Goal: Transaction & Acquisition: Download file/media

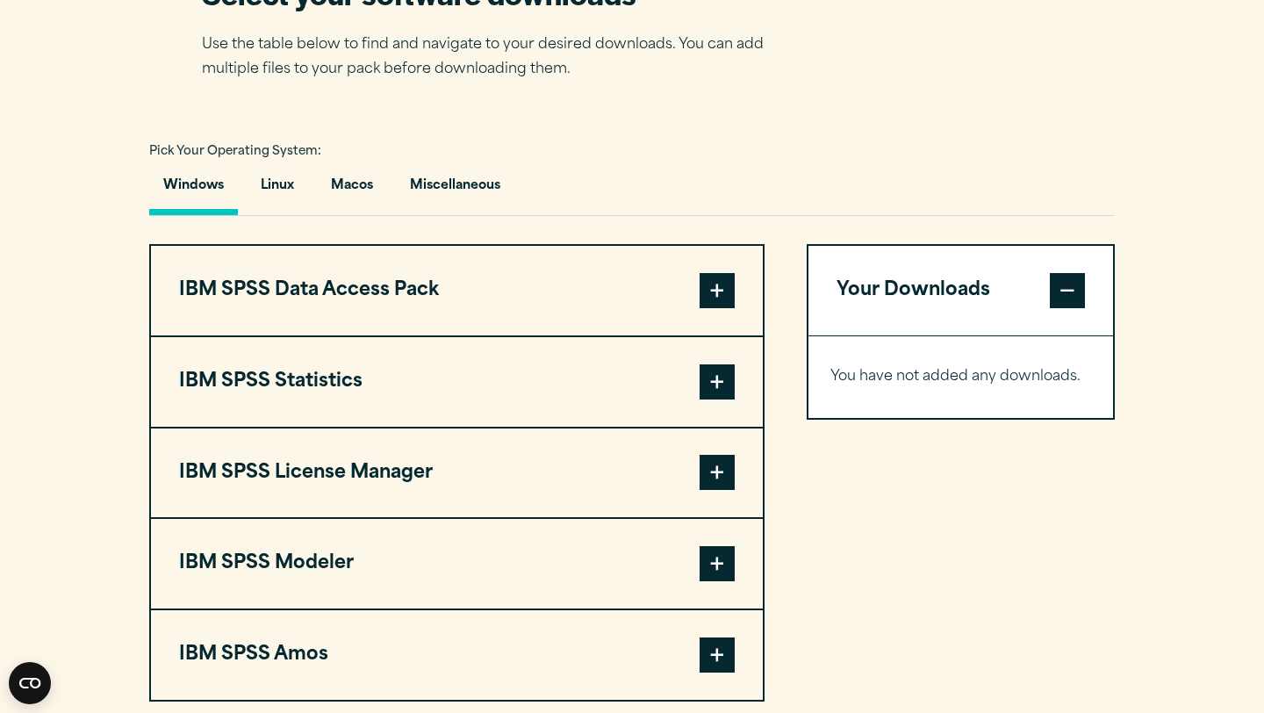
scroll to position [1304, 0]
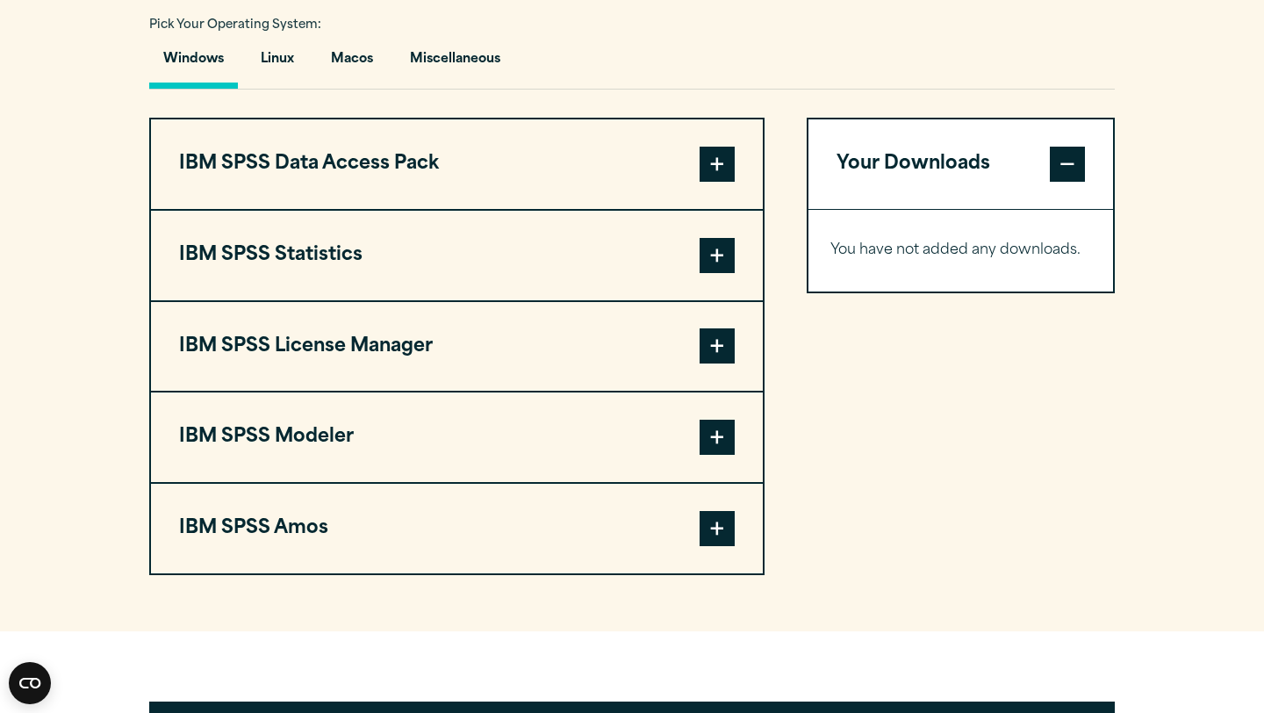
click at [539, 257] on button "IBM SPSS Statistics" at bounding box center [457, 256] width 612 height 90
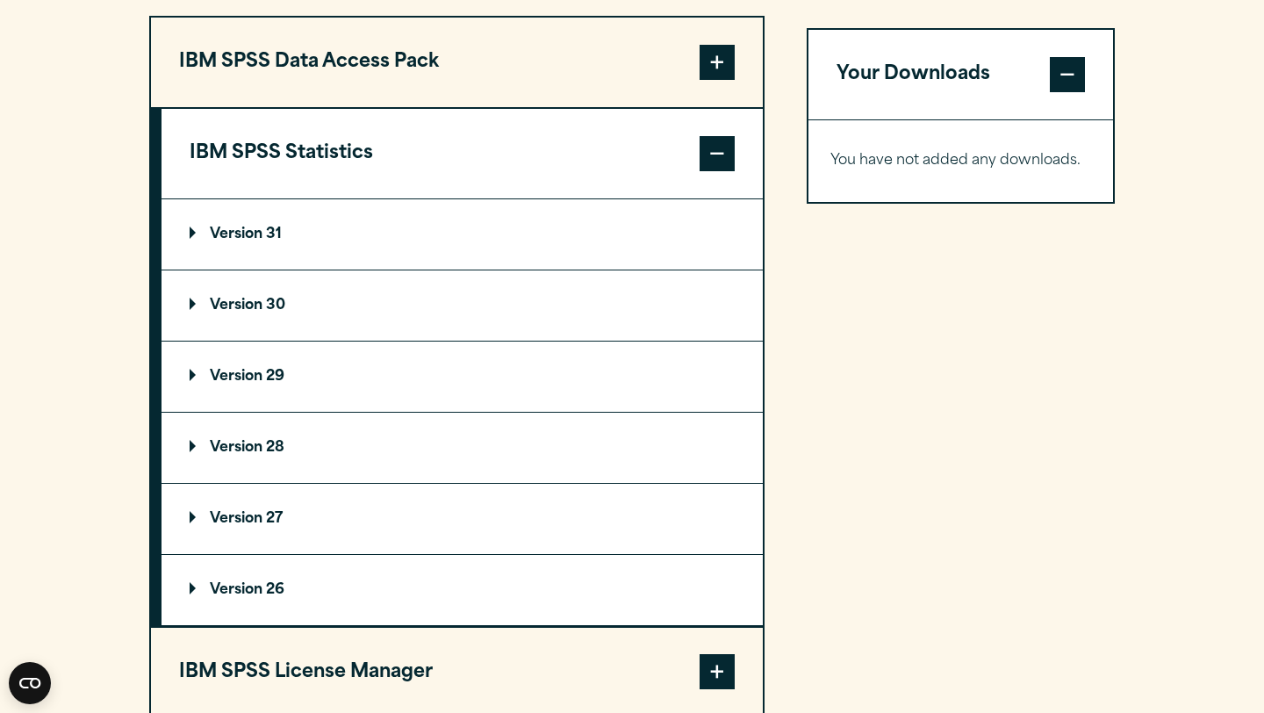
scroll to position [1587, 0]
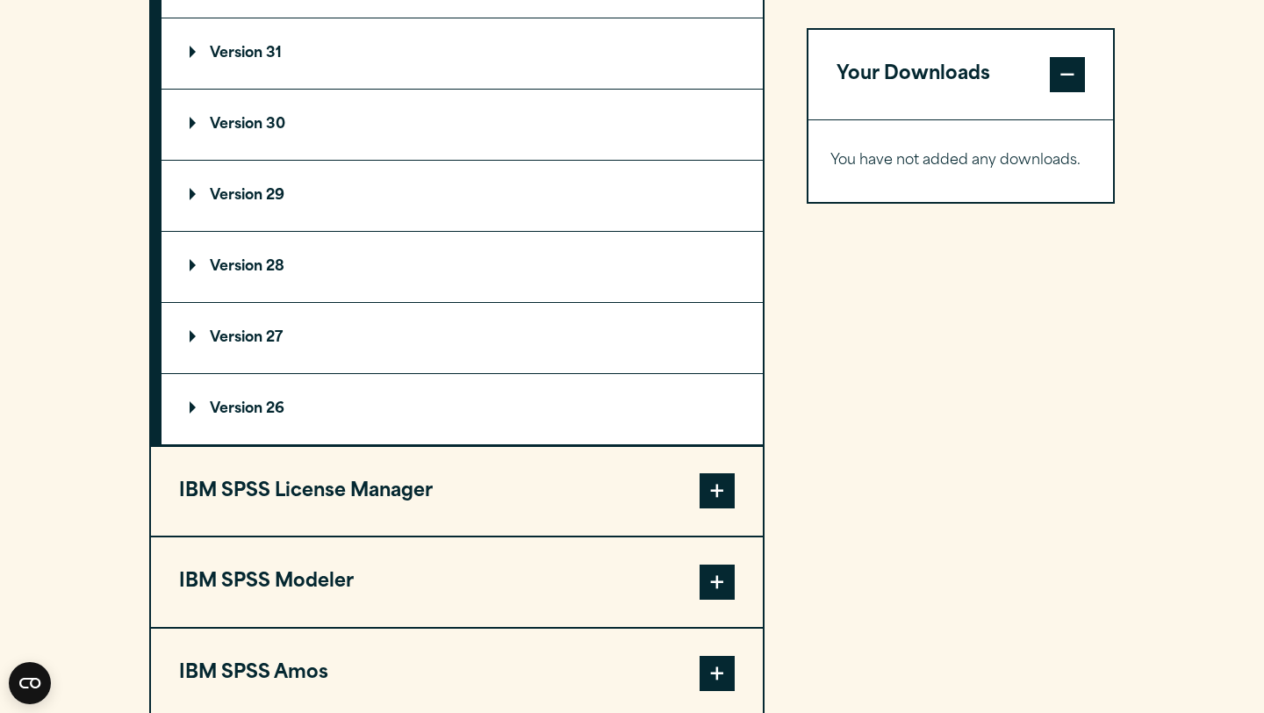
click at [420, 207] on summary "Version 29" at bounding box center [461, 196] width 601 height 70
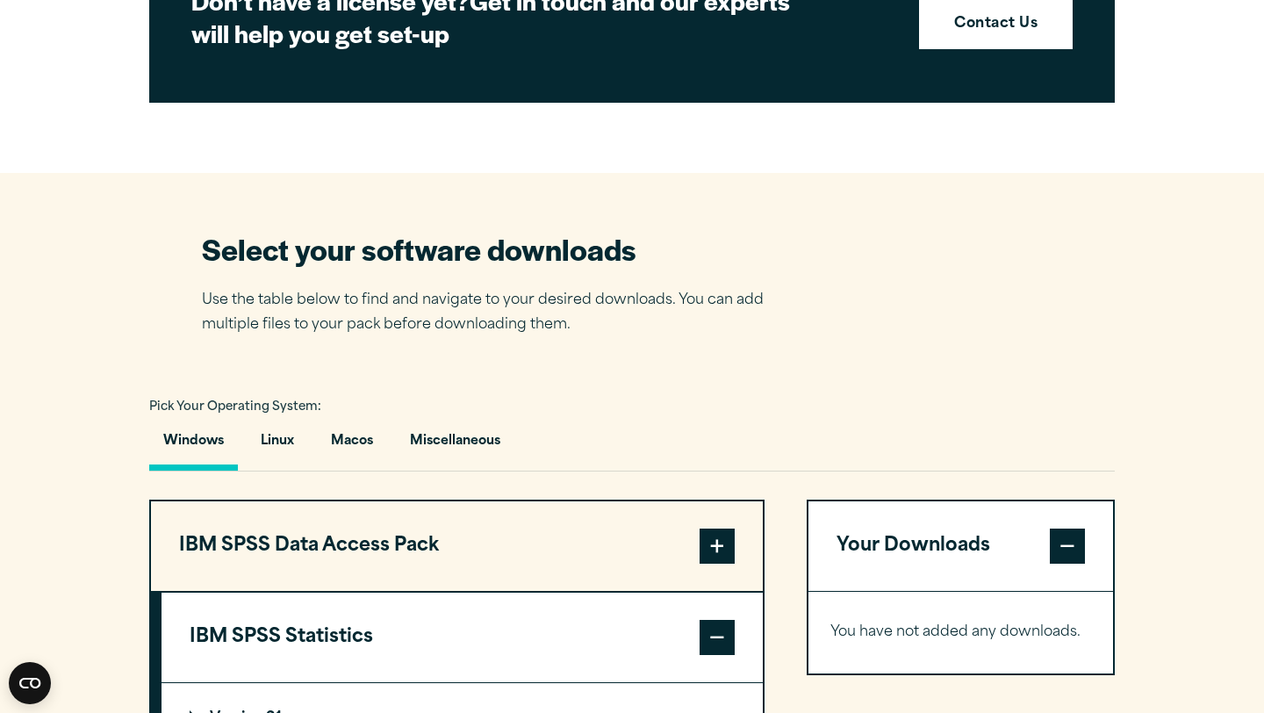
scroll to position [1218, 0]
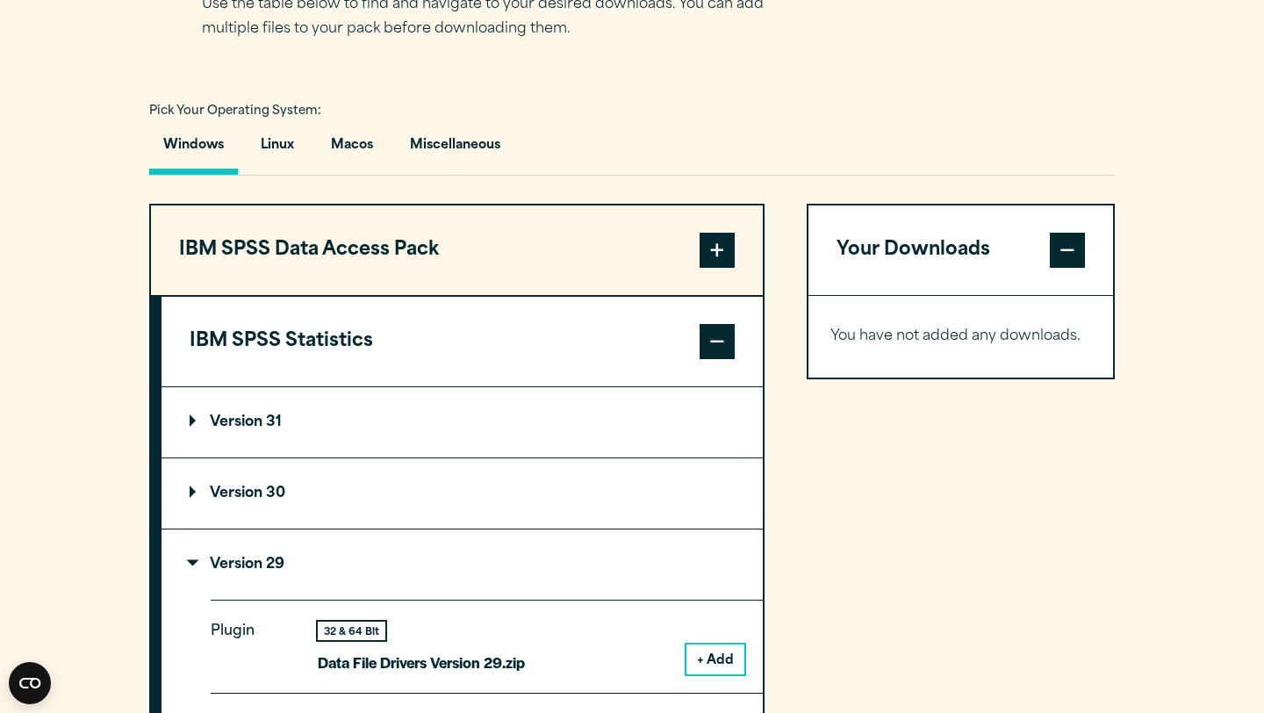
click at [411, 359] on button "IBM SPSS Statistics" at bounding box center [461, 342] width 601 height 90
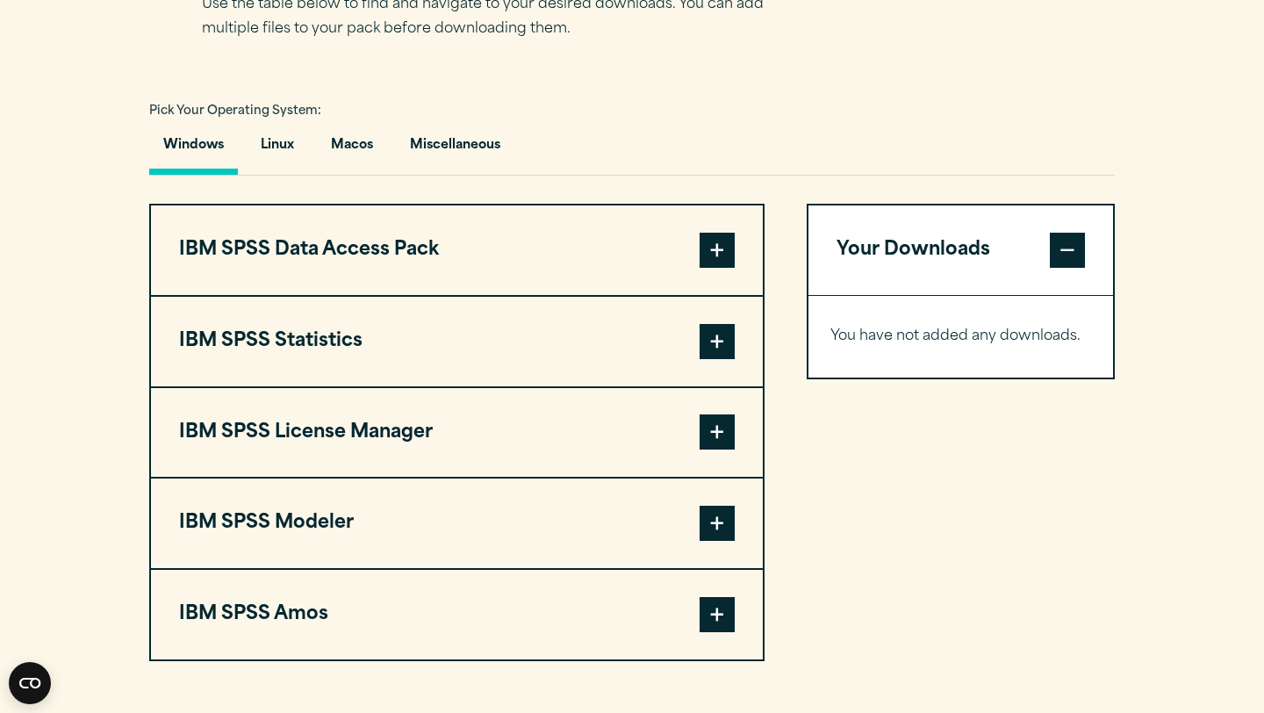
click at [411, 359] on button "IBM SPSS Statistics" at bounding box center [457, 342] width 612 height 90
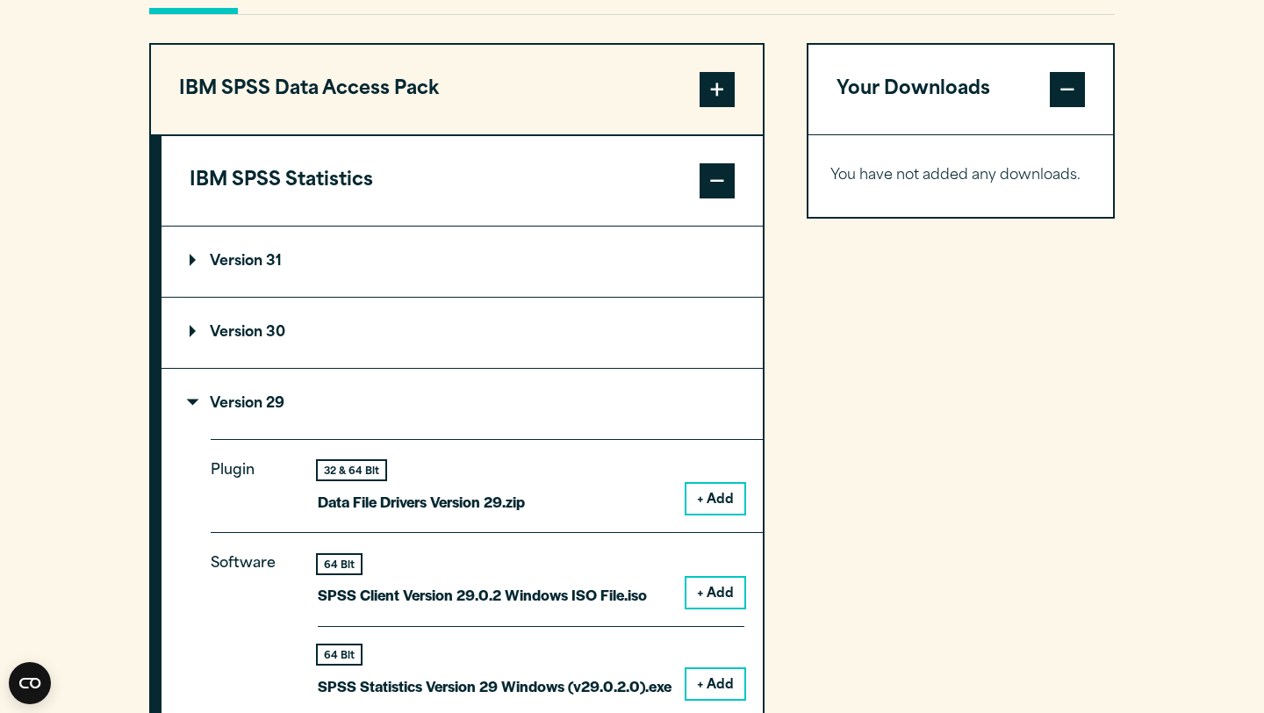
scroll to position [1508, 0]
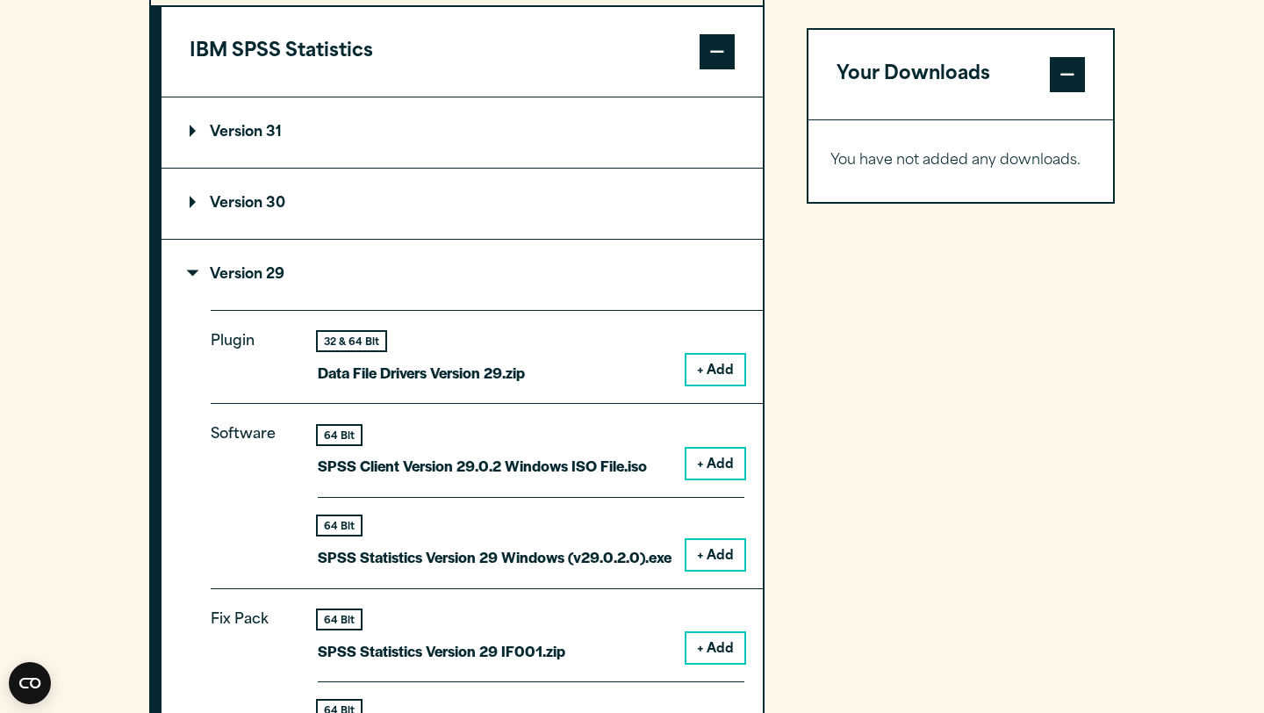
click at [225, 282] on p "Version 29" at bounding box center [237, 275] width 95 height 14
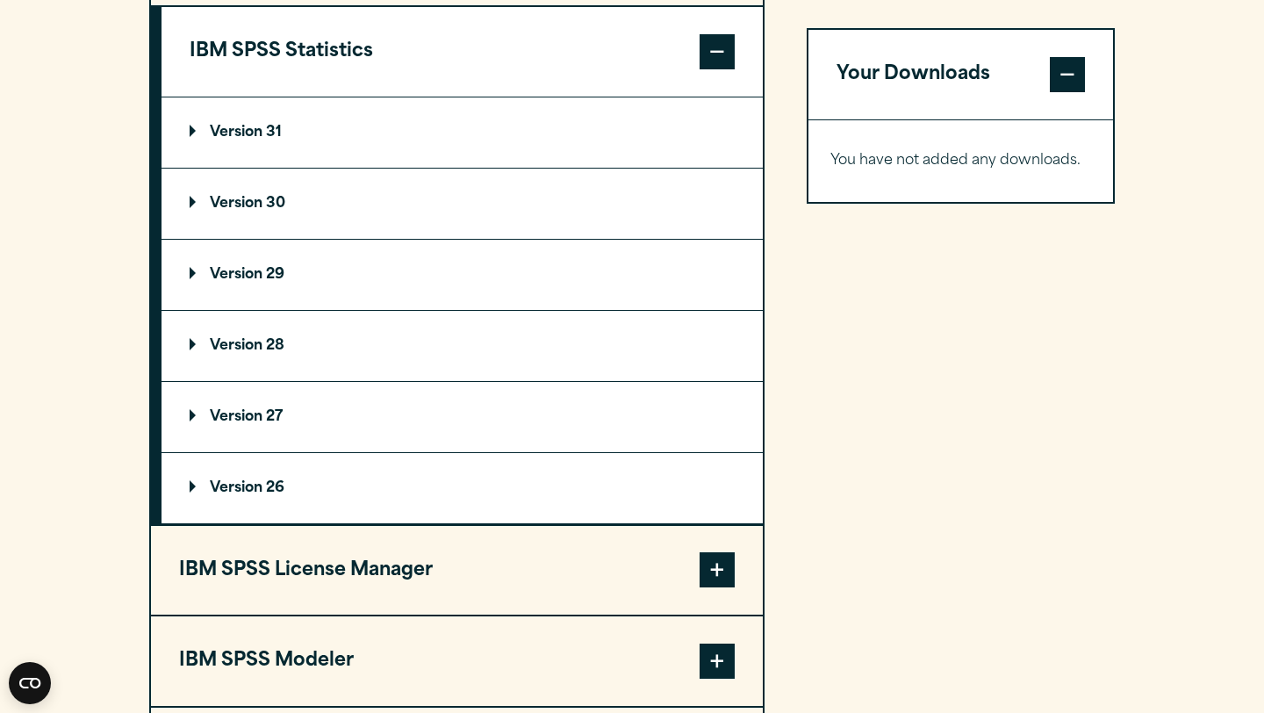
click at [219, 208] on p "Version 30" at bounding box center [238, 204] width 96 height 14
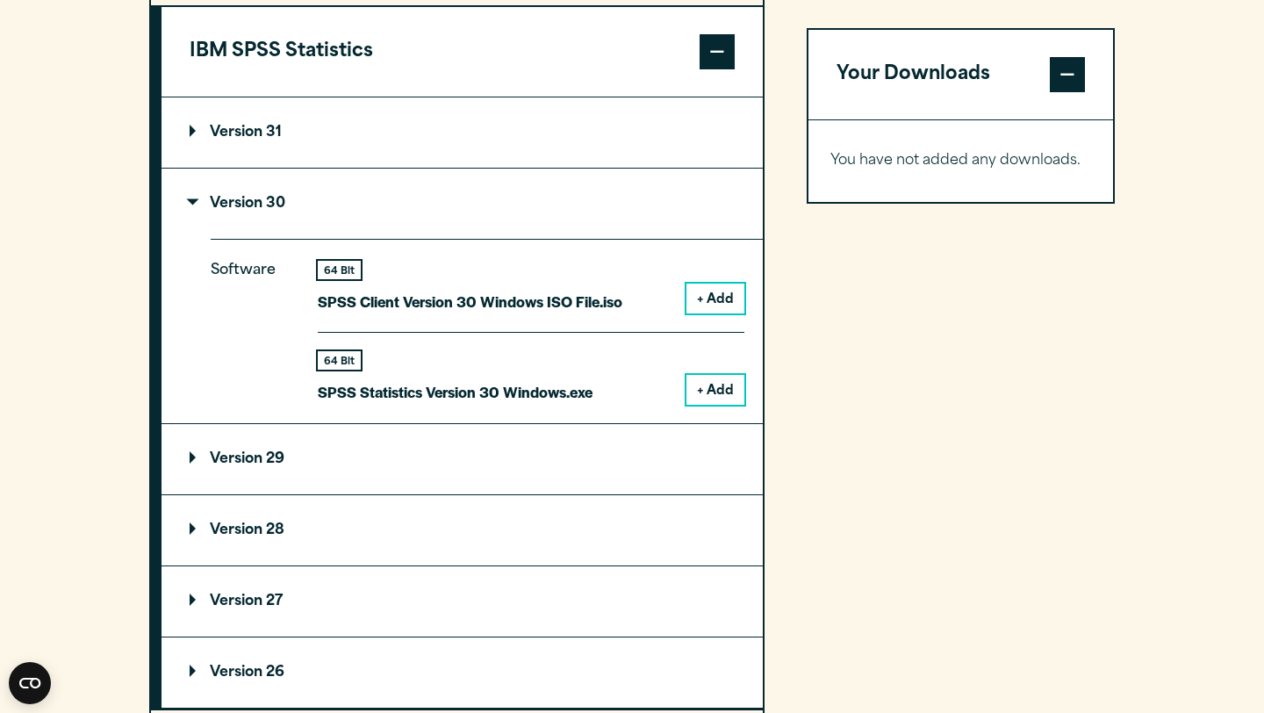
click at [219, 208] on p "Version 30" at bounding box center [238, 204] width 96 height 14
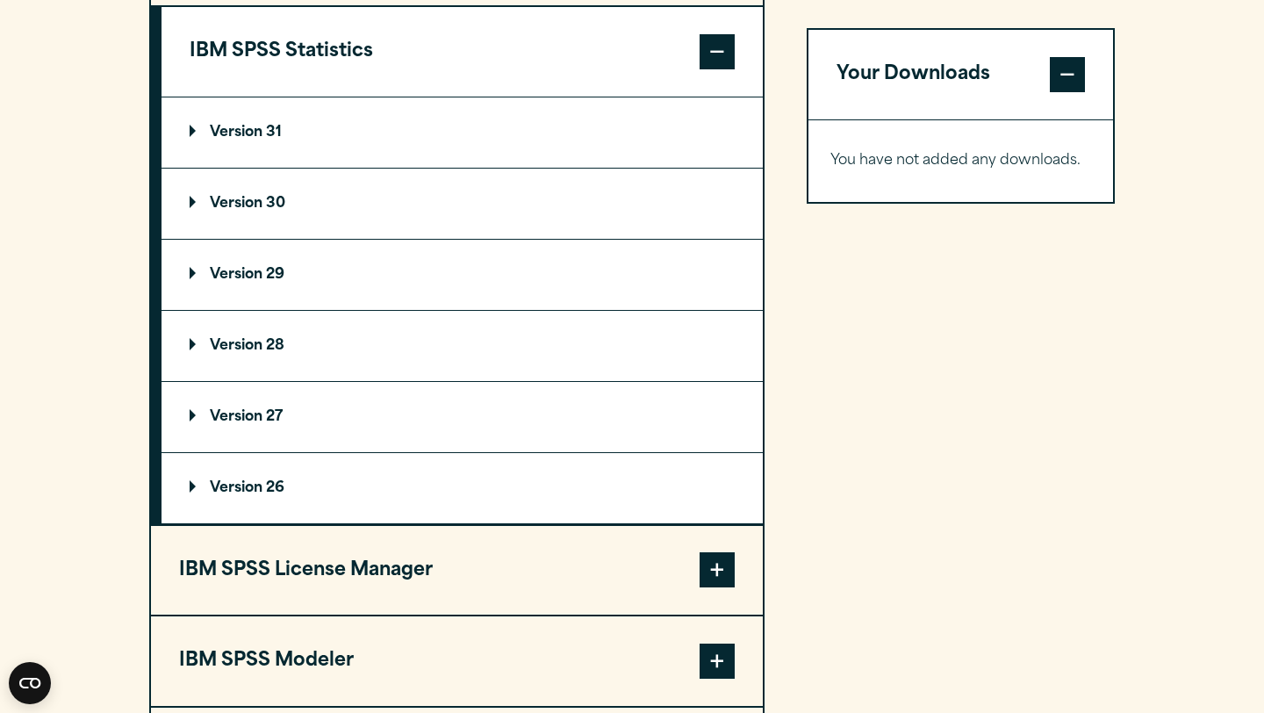
click at [219, 208] on p "Version 30" at bounding box center [238, 204] width 96 height 14
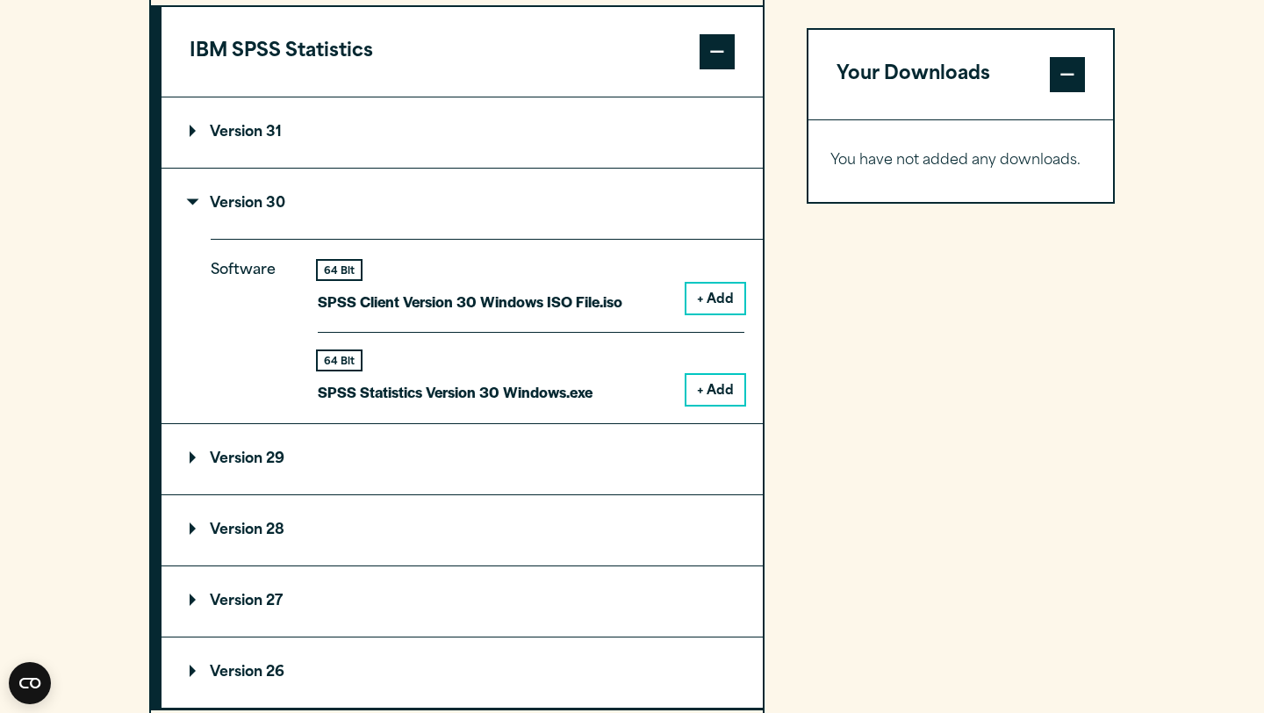
click at [212, 200] on p "Version 30" at bounding box center [238, 204] width 96 height 14
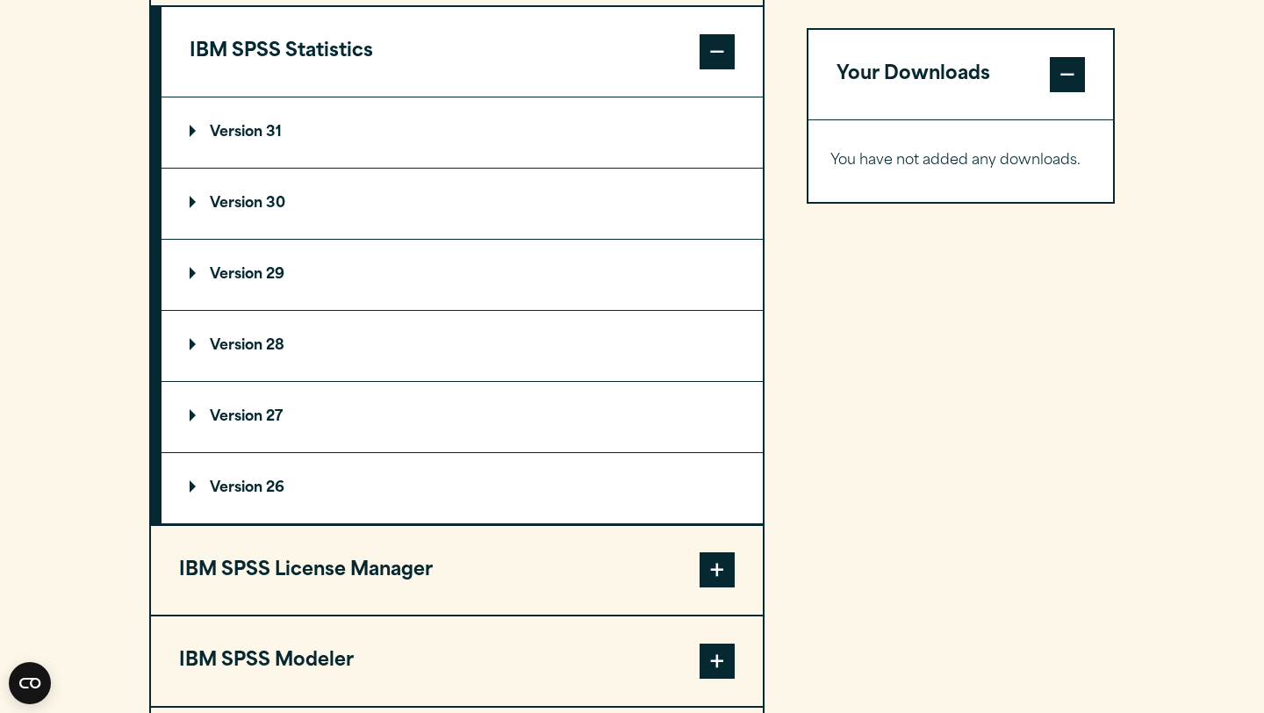
click at [218, 140] on p "Version 31" at bounding box center [236, 133] width 92 height 14
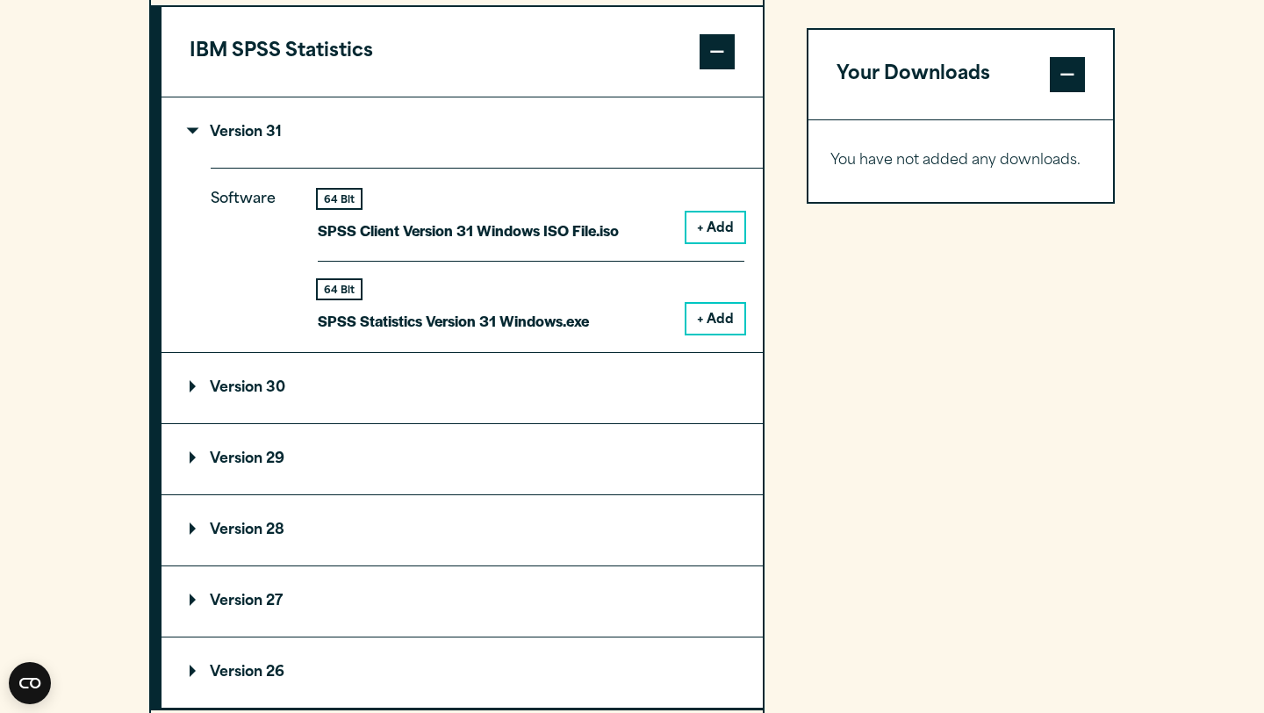
click at [218, 140] on p "Version 31" at bounding box center [236, 133] width 92 height 14
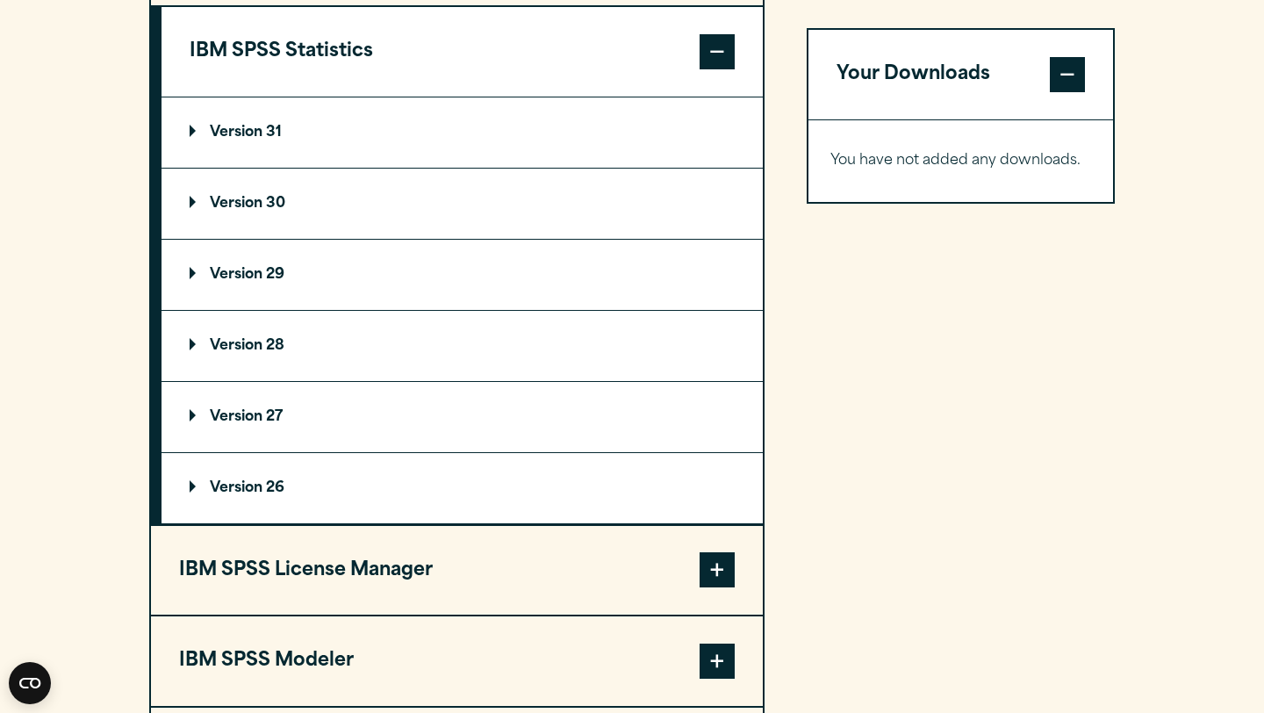
click at [242, 151] on summary "Version 31" at bounding box center [461, 132] width 601 height 70
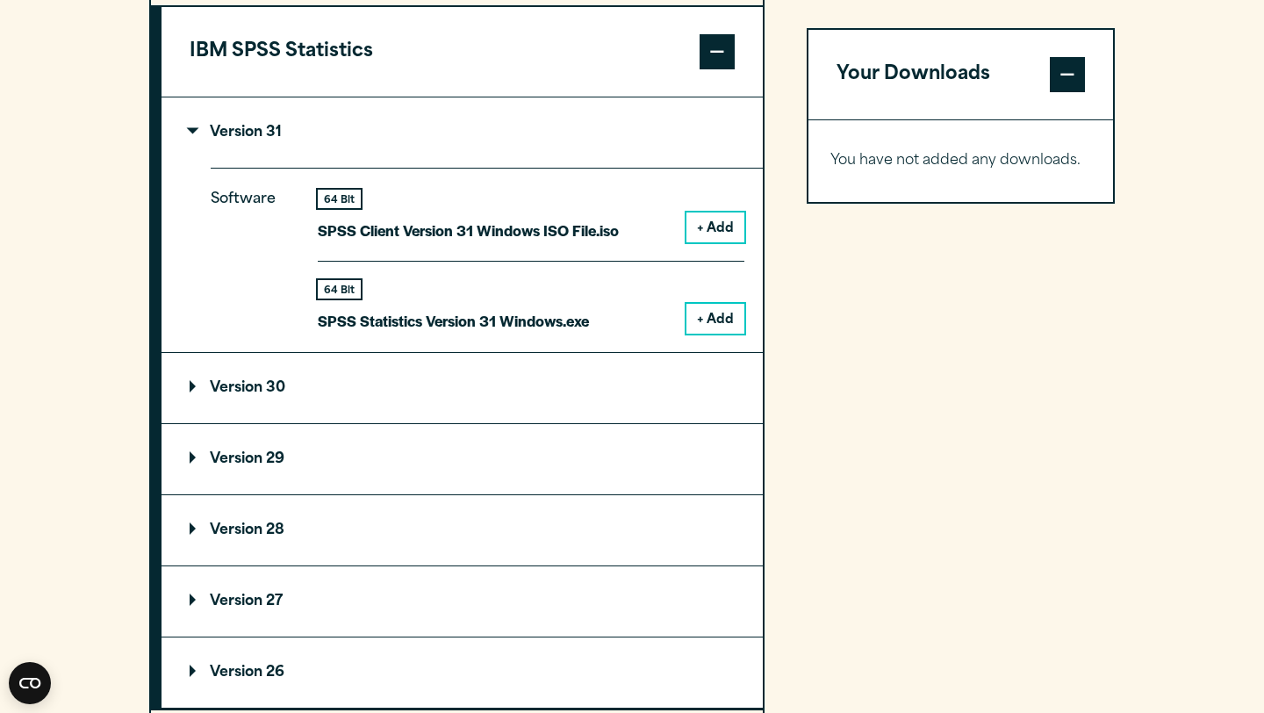
click at [719, 236] on button "+ Add" at bounding box center [715, 227] width 58 height 30
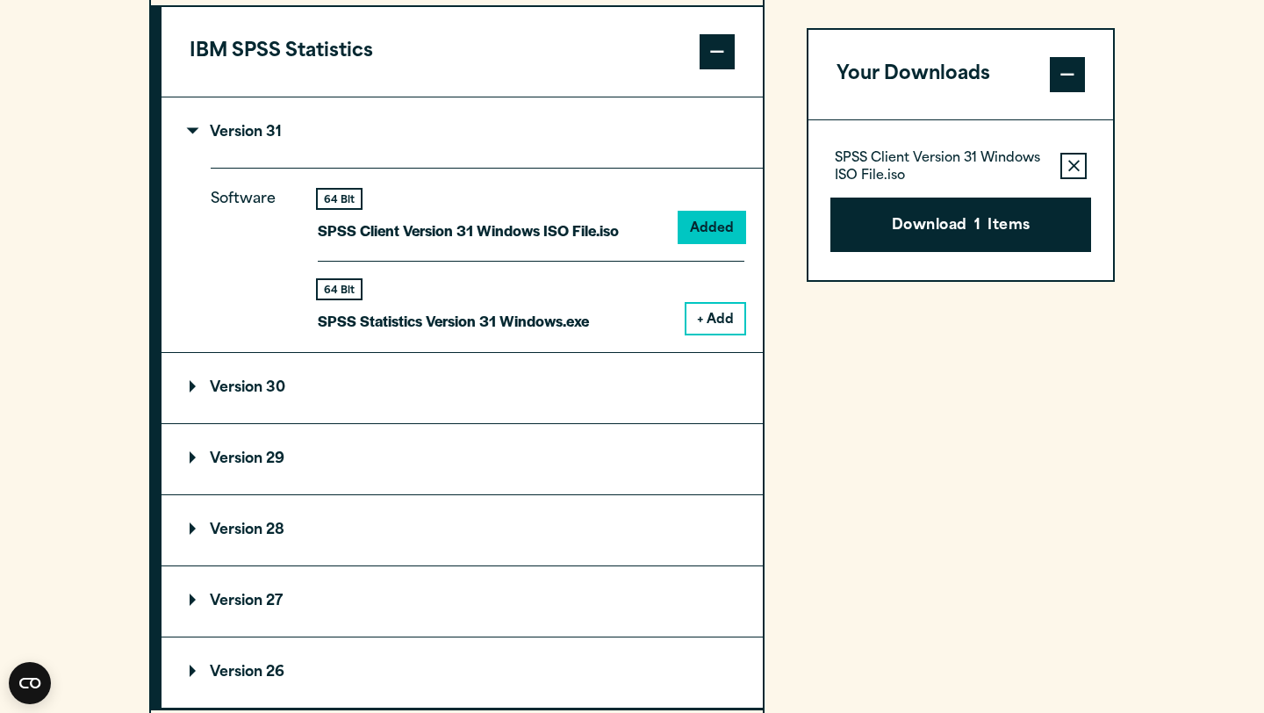
click at [726, 318] on button "+ Add" at bounding box center [715, 319] width 58 height 30
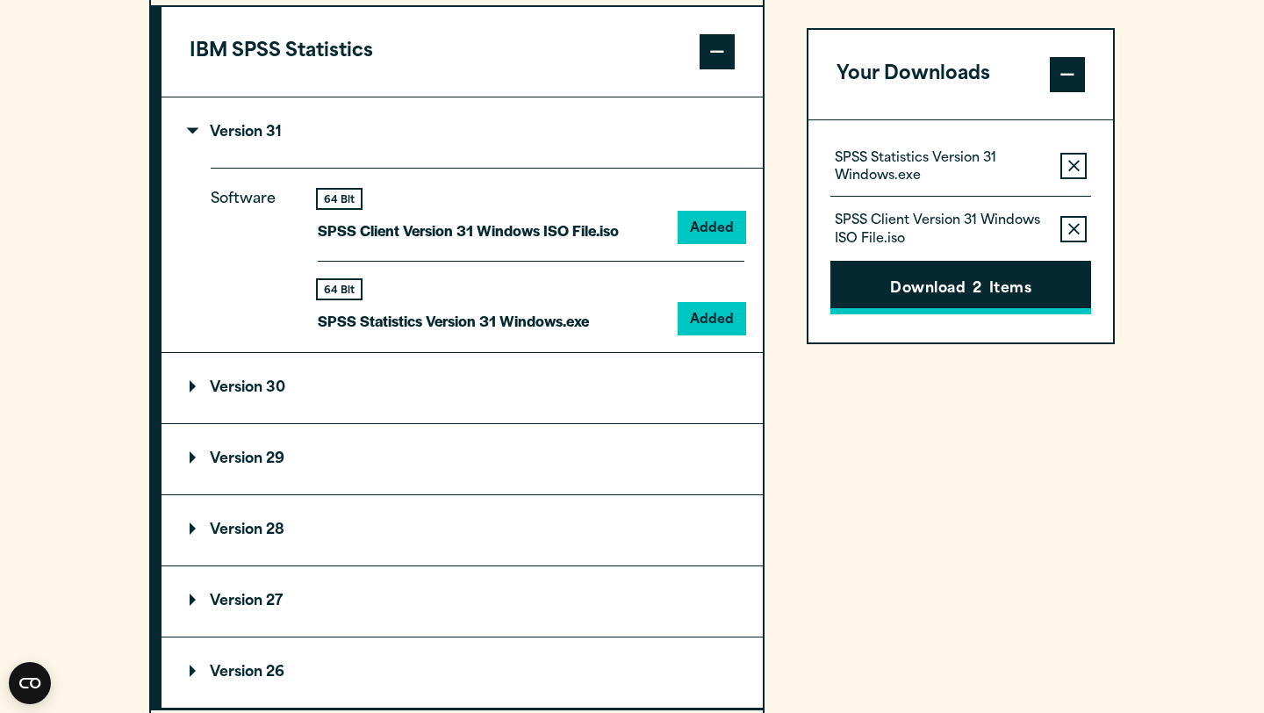
click at [782, 283] on button "Download 2 Items" at bounding box center [960, 288] width 261 height 54
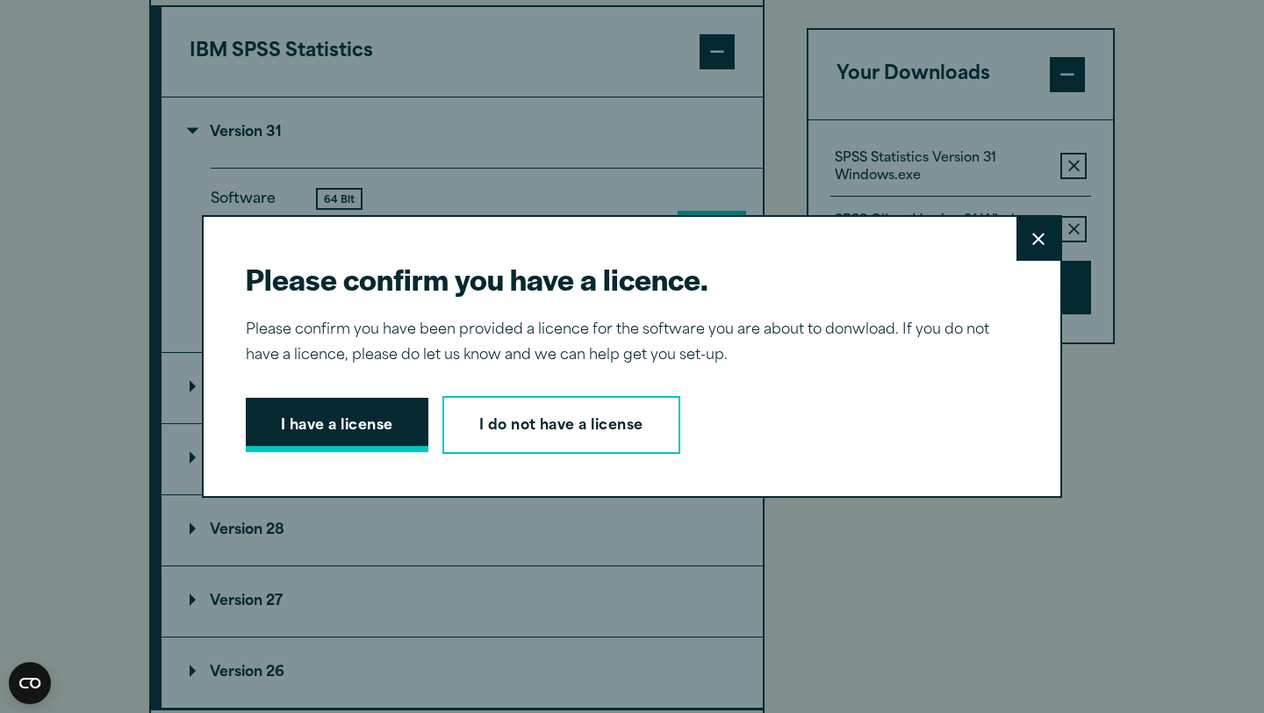
click at [359, 420] on button "I have a license" at bounding box center [337, 425] width 183 height 54
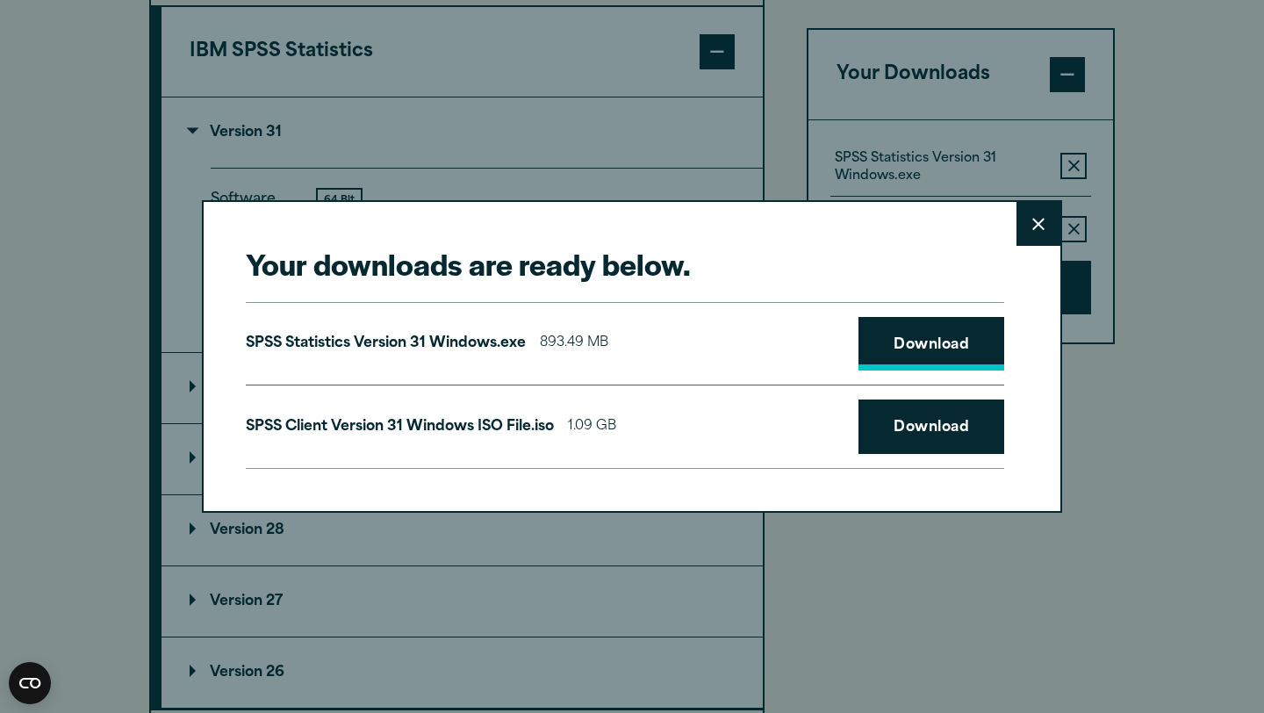
click at [782, 354] on link "Download" at bounding box center [931, 344] width 146 height 54
click at [782, 431] on link "Download" at bounding box center [931, 426] width 146 height 54
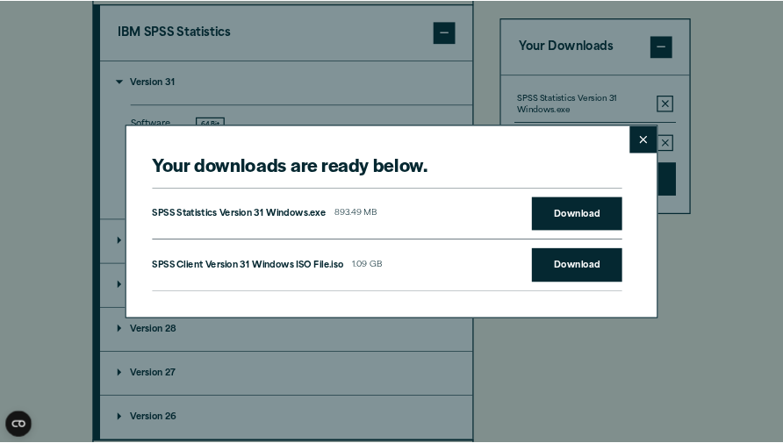
scroll to position [1502, 0]
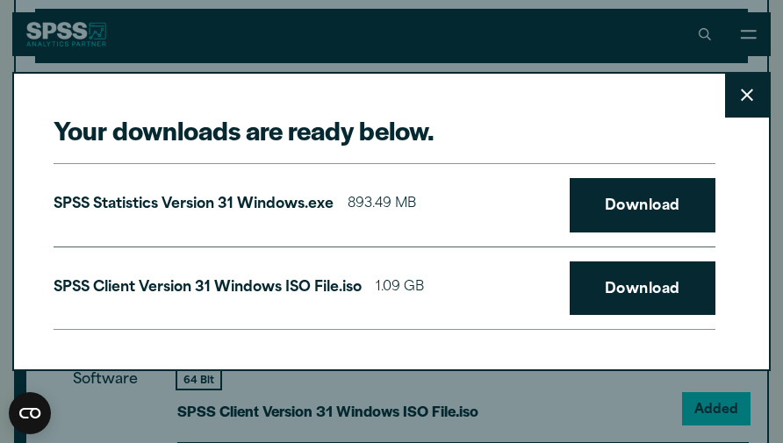
click at [744, 94] on icon at bounding box center [747, 96] width 12 height 12
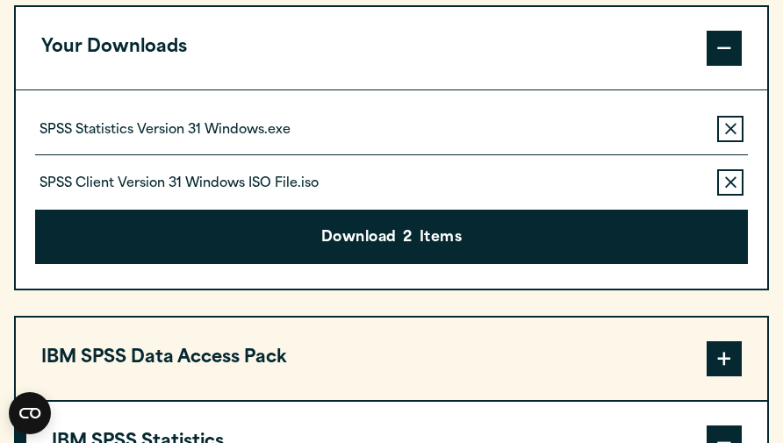
scroll to position [1378, 0]
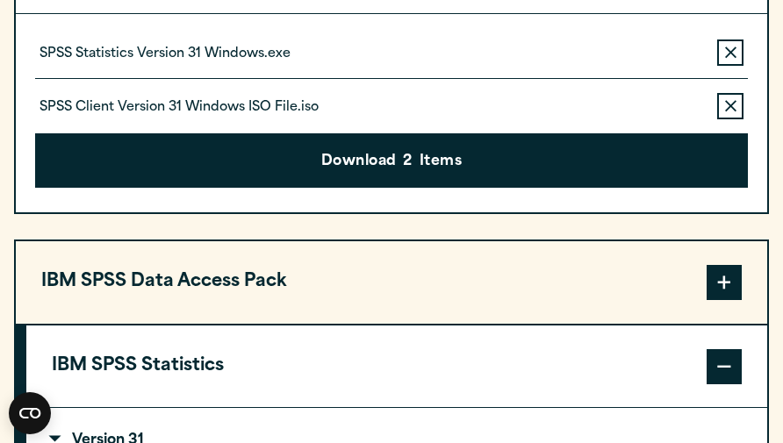
click at [716, 279] on span at bounding box center [723, 282] width 35 height 35
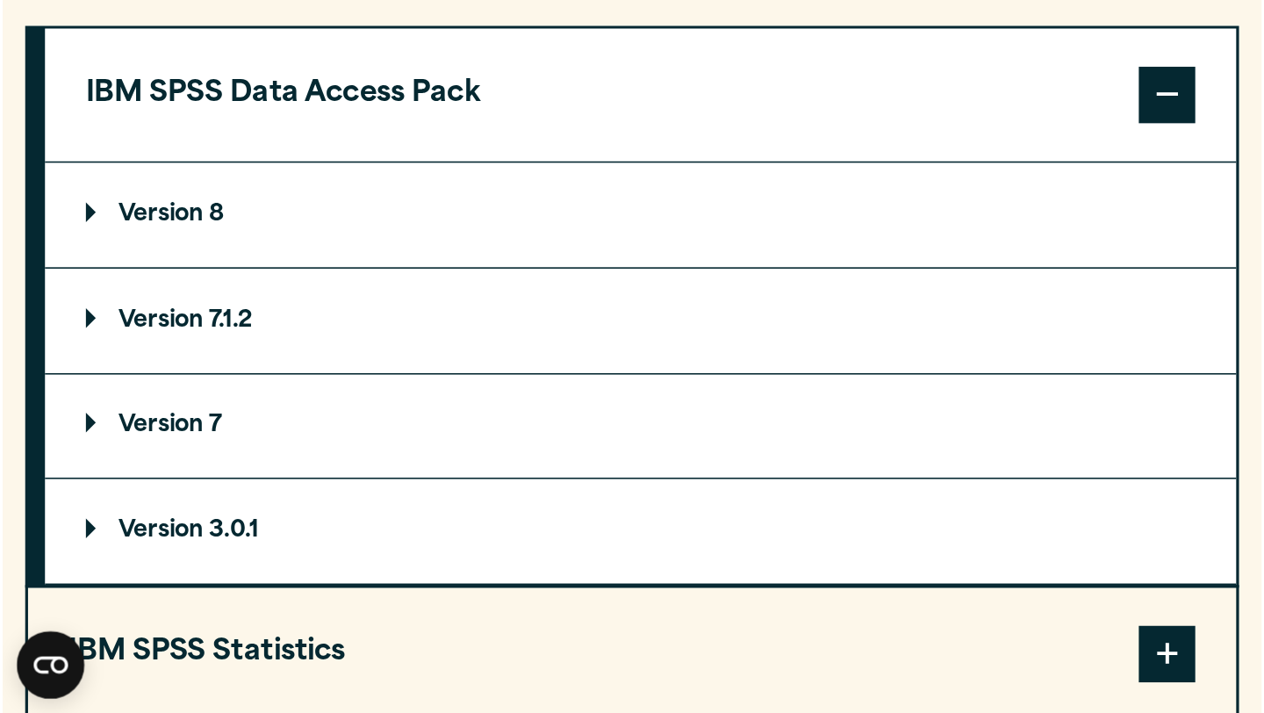
scroll to position [1734, 0]
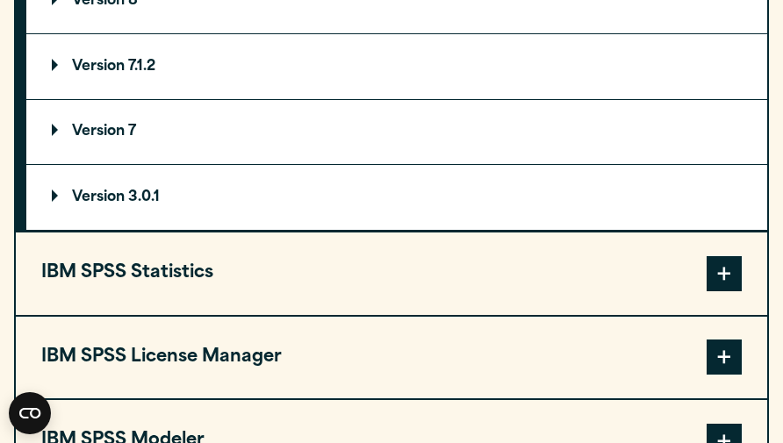
click at [722, 270] on span at bounding box center [723, 273] width 35 height 35
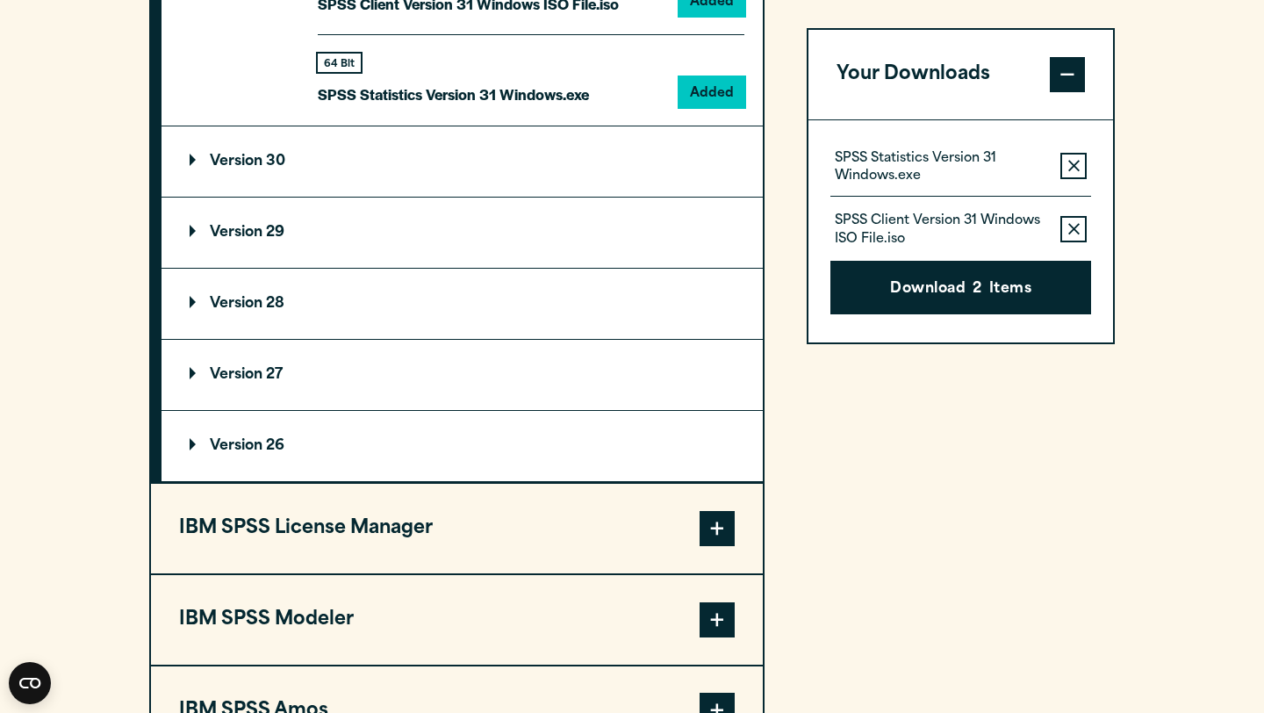
click at [782, 174] on p "SPSS Statistics Version 31 Windows.exe" at bounding box center [941, 167] width 212 height 35
click at [782, 161] on p "SPSS Statistics Version 31 Windows.exe" at bounding box center [941, 167] width 212 height 35
drag, startPoint x: 914, startPoint y: 174, endPoint x: 806, endPoint y: 163, distance: 109.3
click at [782, 163] on div "IBM SPSS Data Access Pack Version 8 Plugin 32 & 64 Bit Data Access Pack 8.0.zip…" at bounding box center [631, 222] width 965 height 1069
click at [782, 185] on p "SPSS Statistics Version 31 Windows.exe" at bounding box center [941, 167] width 212 height 35
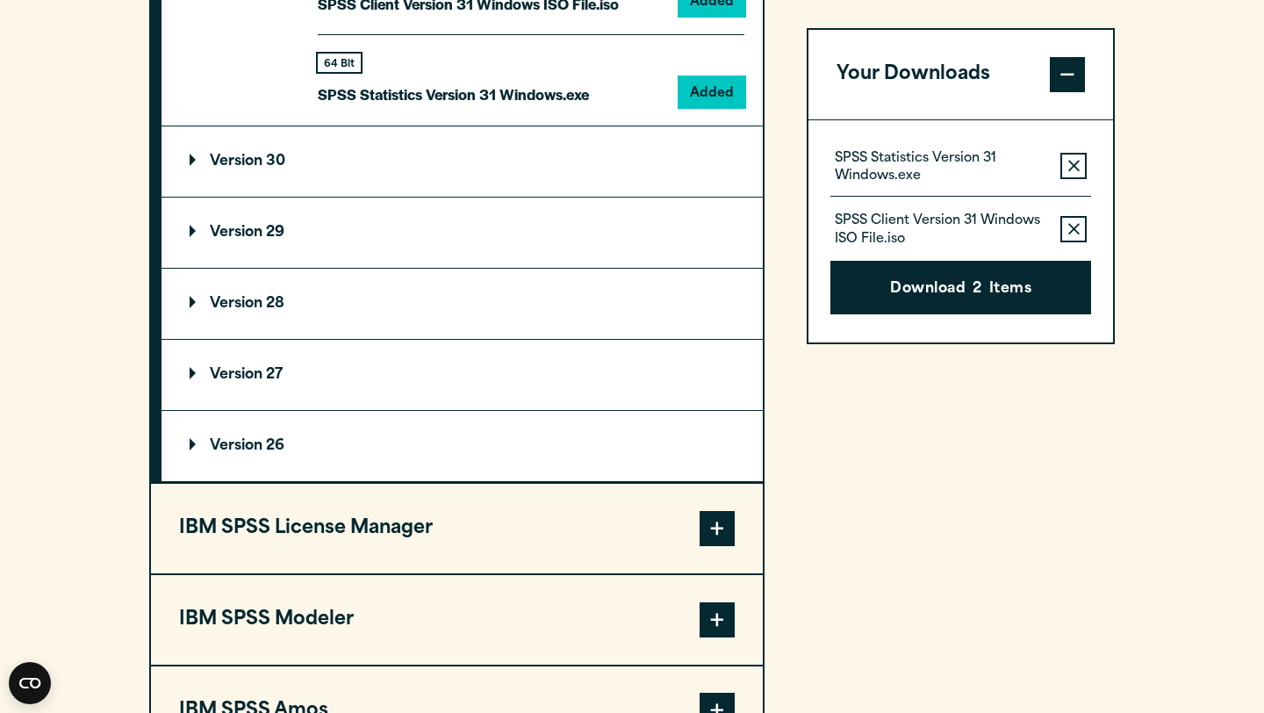
click at [782, 233] on icon "button" at bounding box center [1073, 229] width 11 height 12
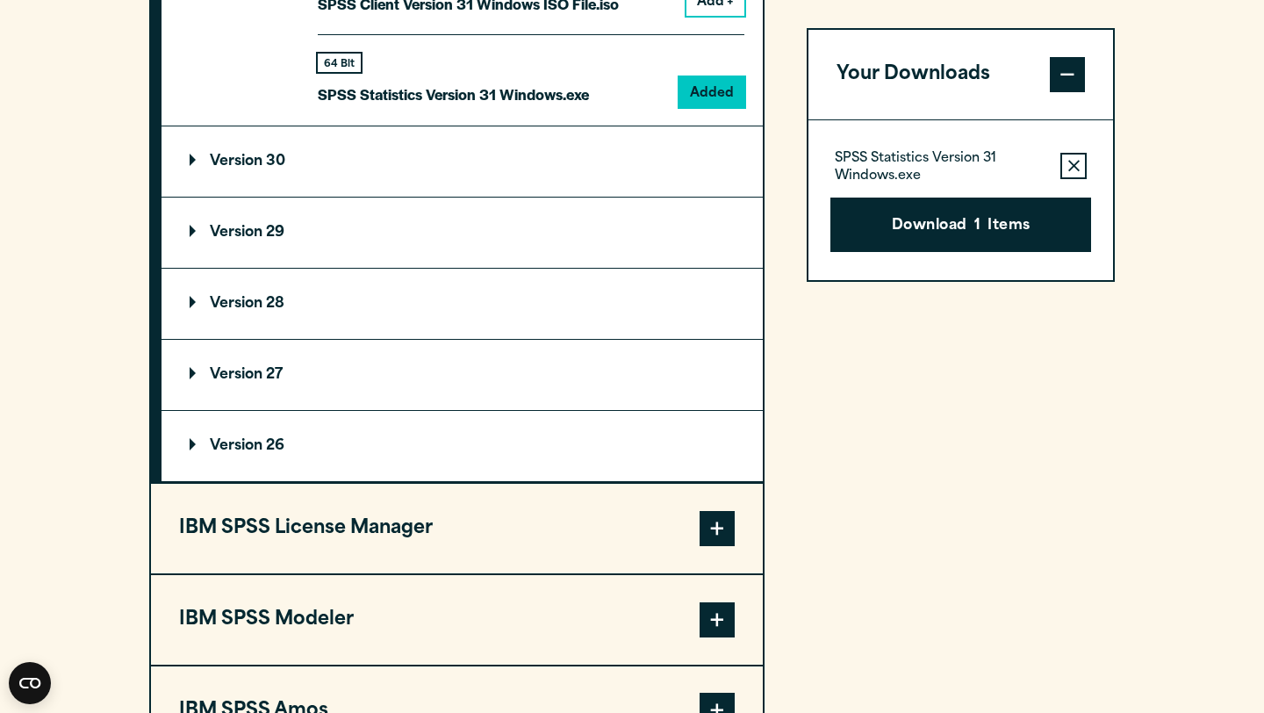
click at [782, 161] on icon "button" at bounding box center [1073, 166] width 11 height 12
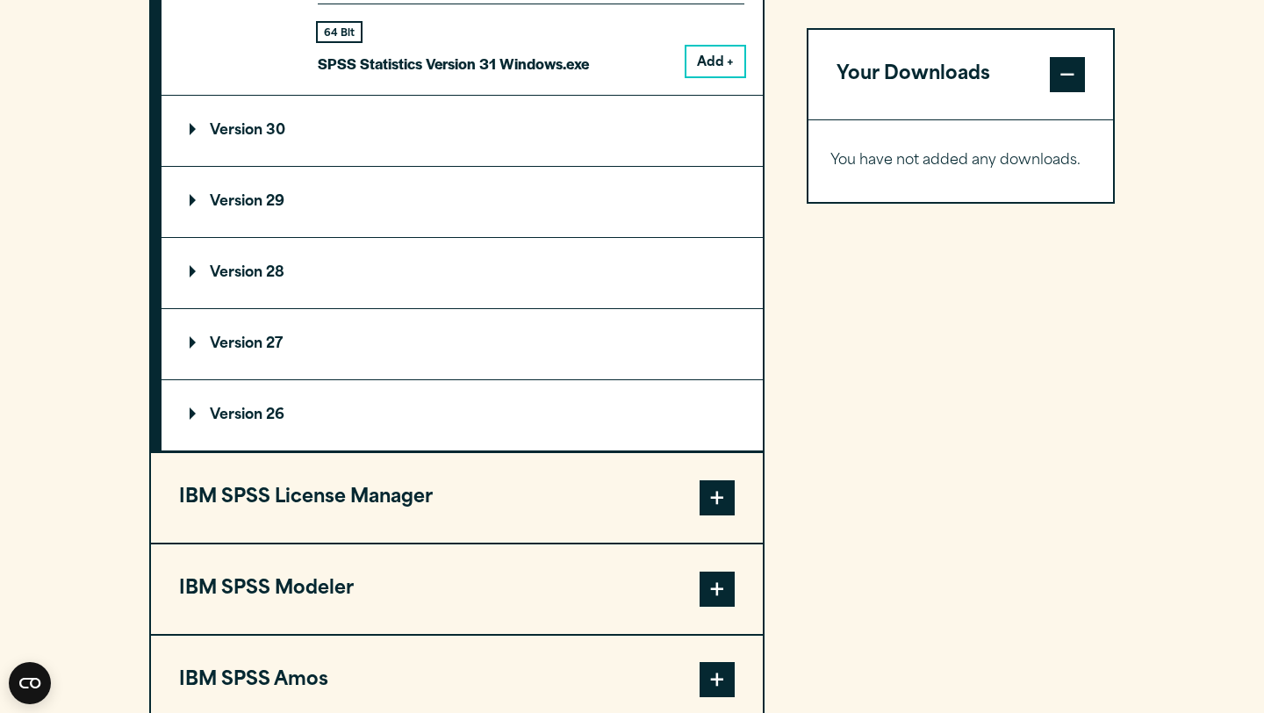
scroll to position [1303, 0]
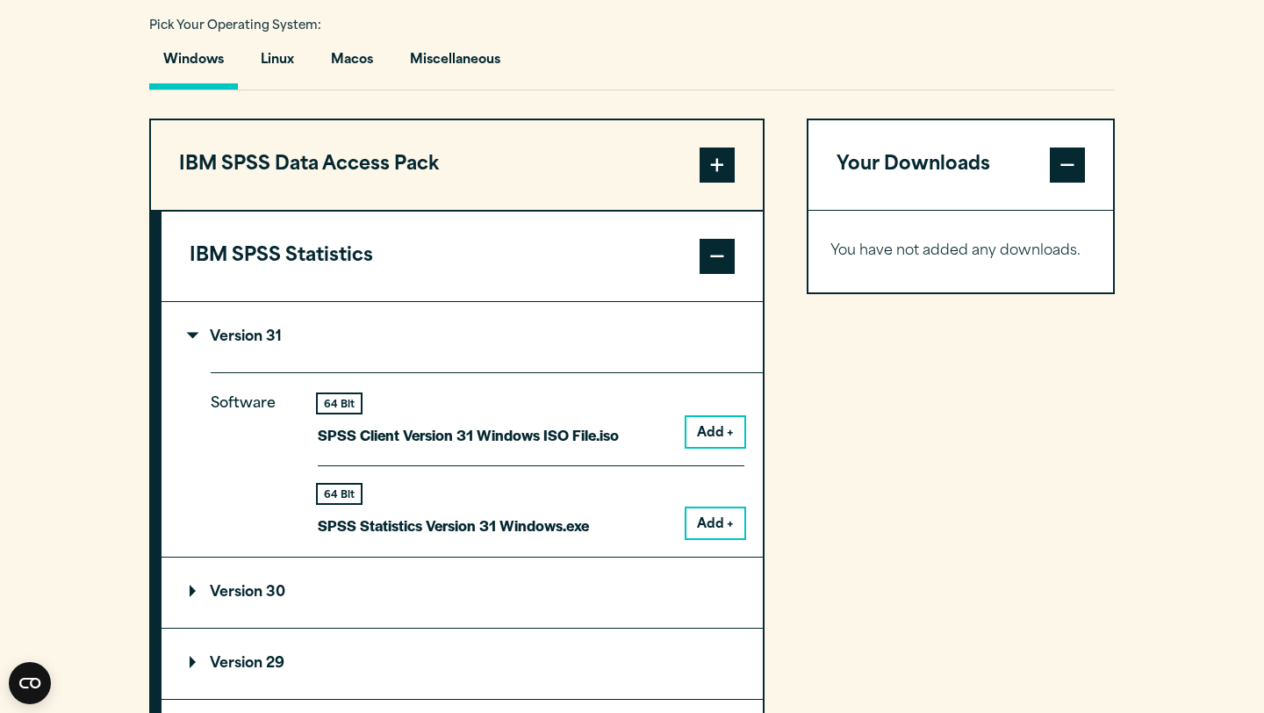
click at [682, 158] on button "IBM SPSS Data Access Pack" at bounding box center [457, 165] width 612 height 90
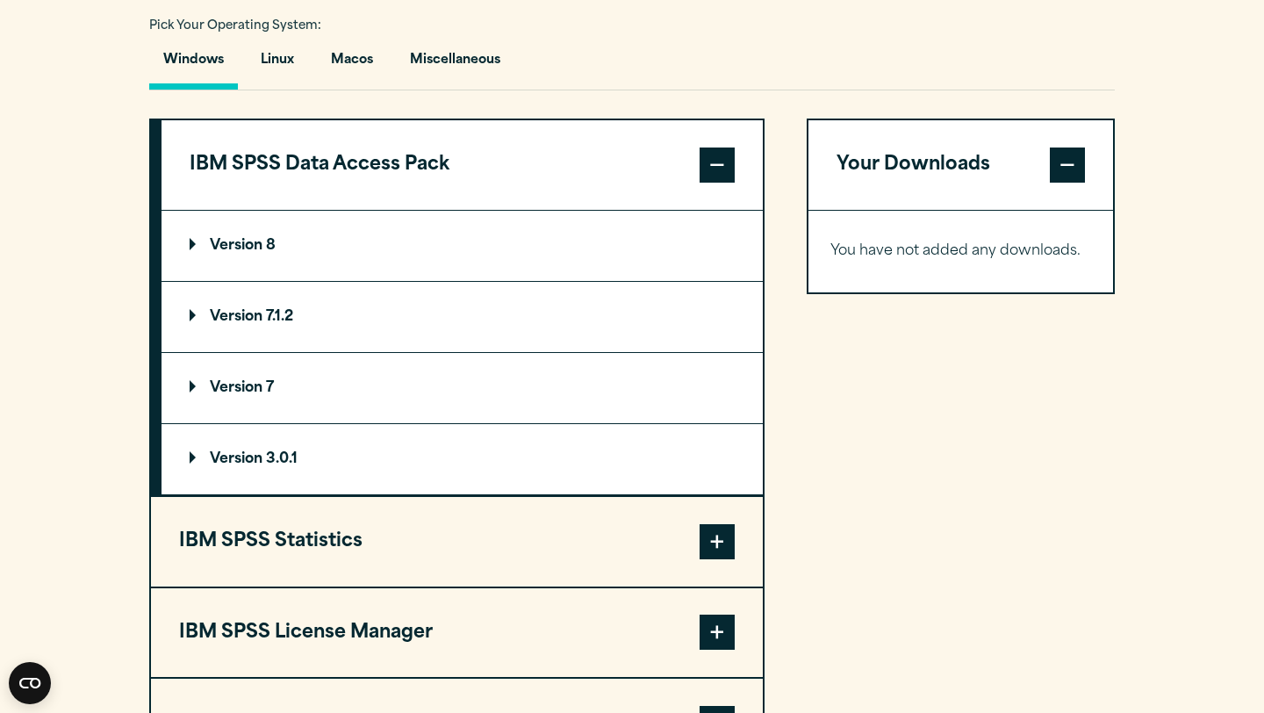
scroll to position [1635, 0]
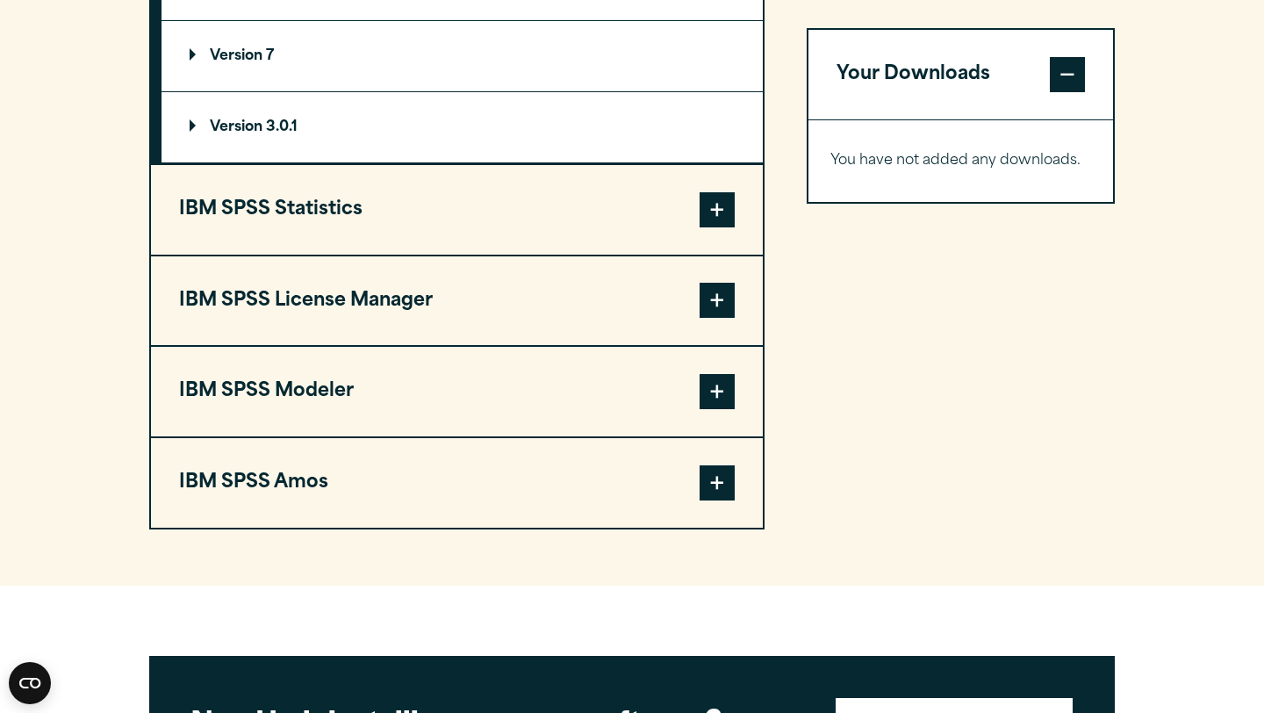
click at [474, 222] on button "IBM SPSS Statistics" at bounding box center [457, 210] width 612 height 90
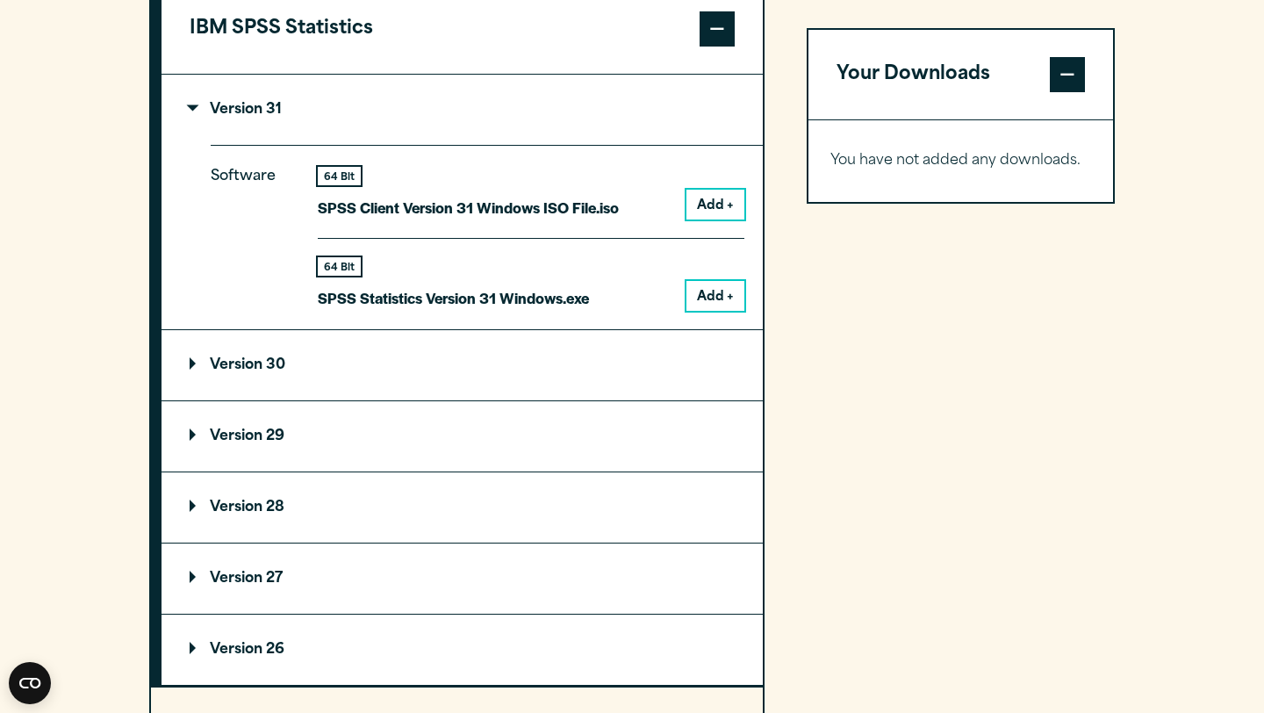
scroll to position [1500, 0]
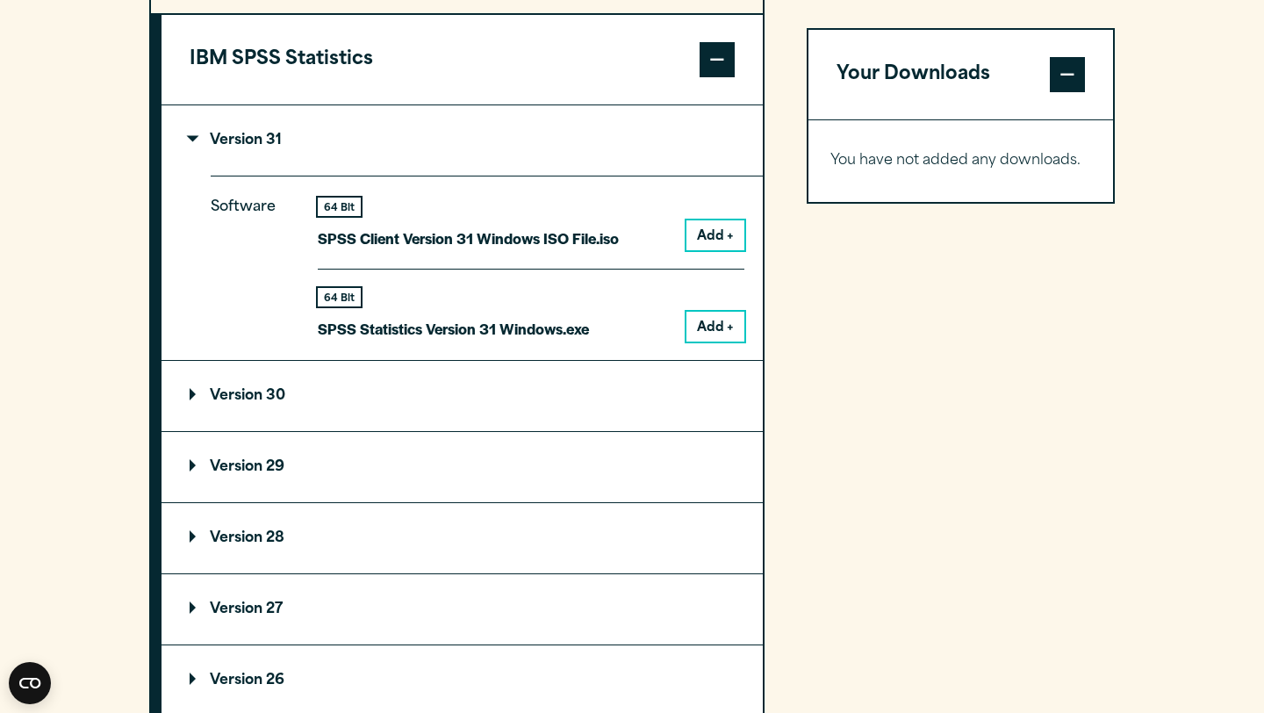
click at [361, 423] on summary "Version 30" at bounding box center [461, 396] width 601 height 70
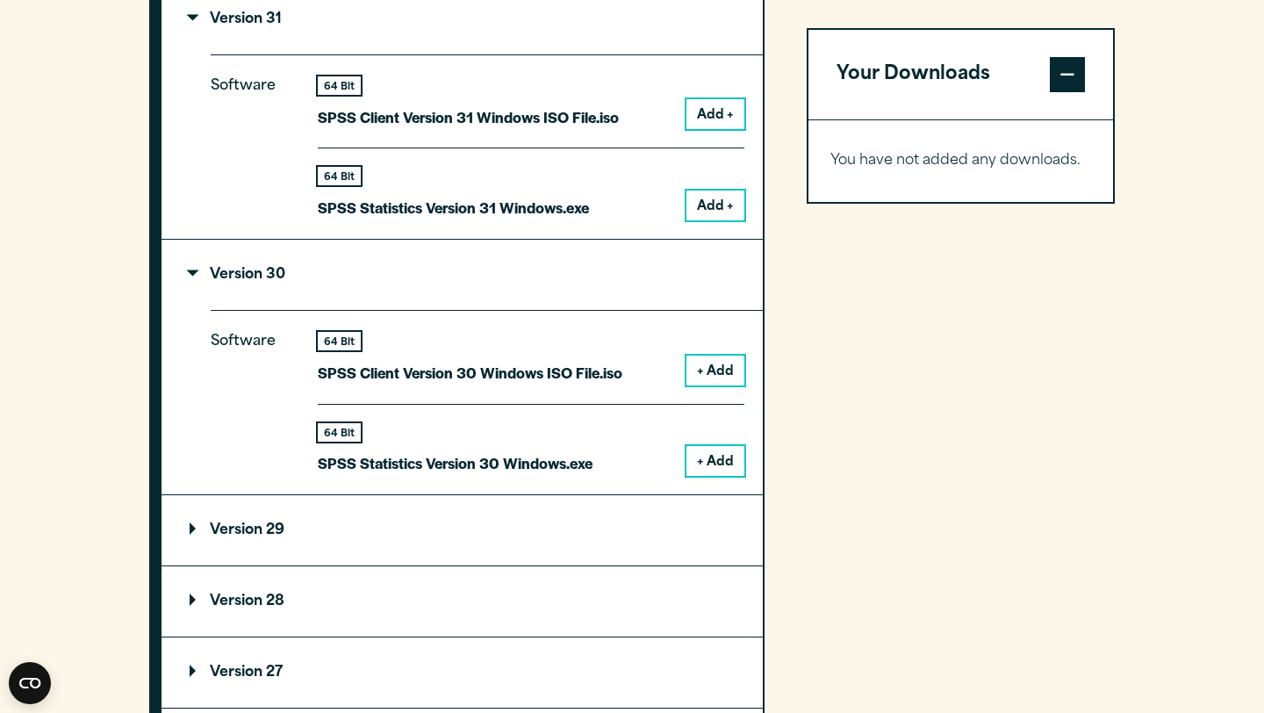
scroll to position [1761, 0]
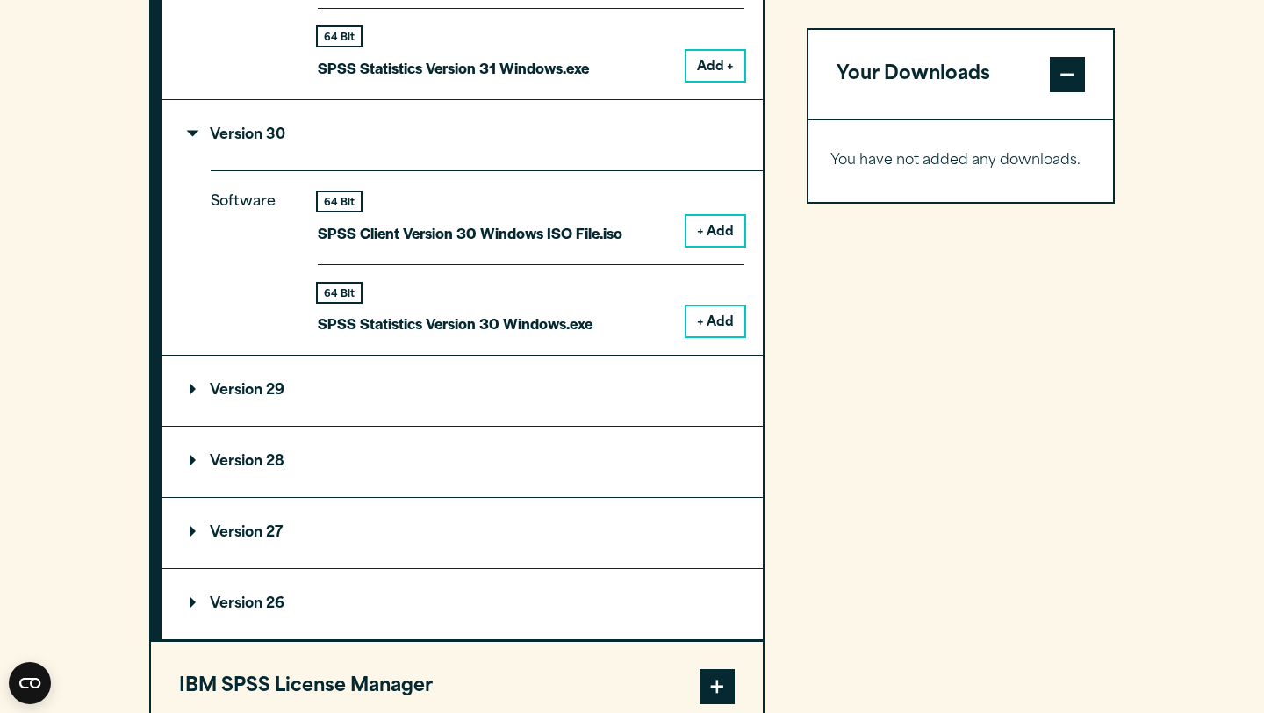
click at [350, 374] on summary "Version 29" at bounding box center [461, 390] width 601 height 70
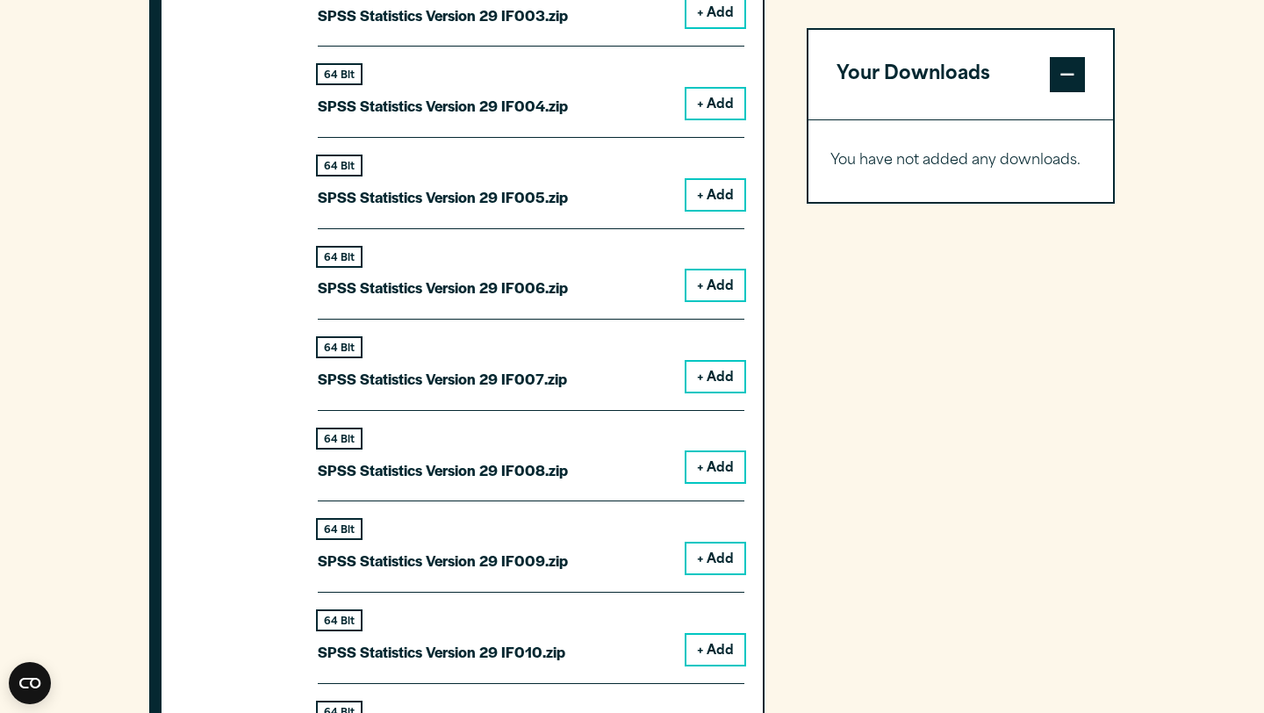
scroll to position [3255, 0]
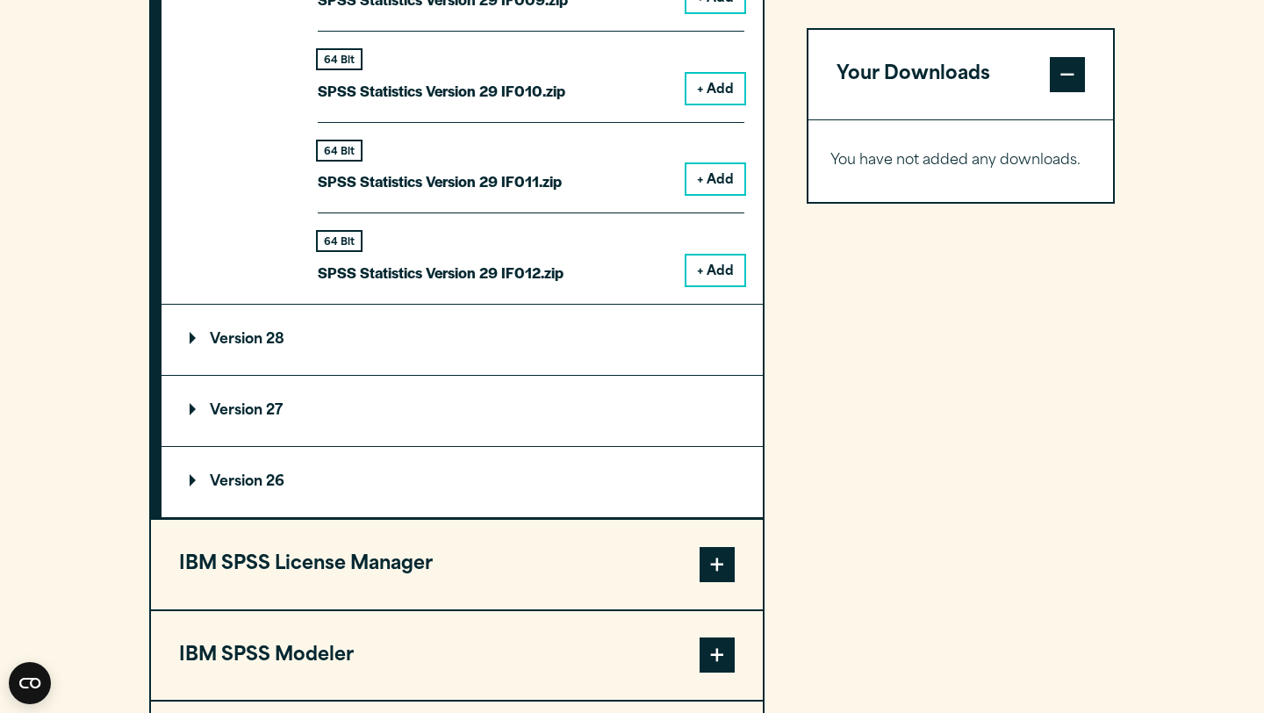
click at [355, 346] on summary "Version 28" at bounding box center [461, 340] width 601 height 70
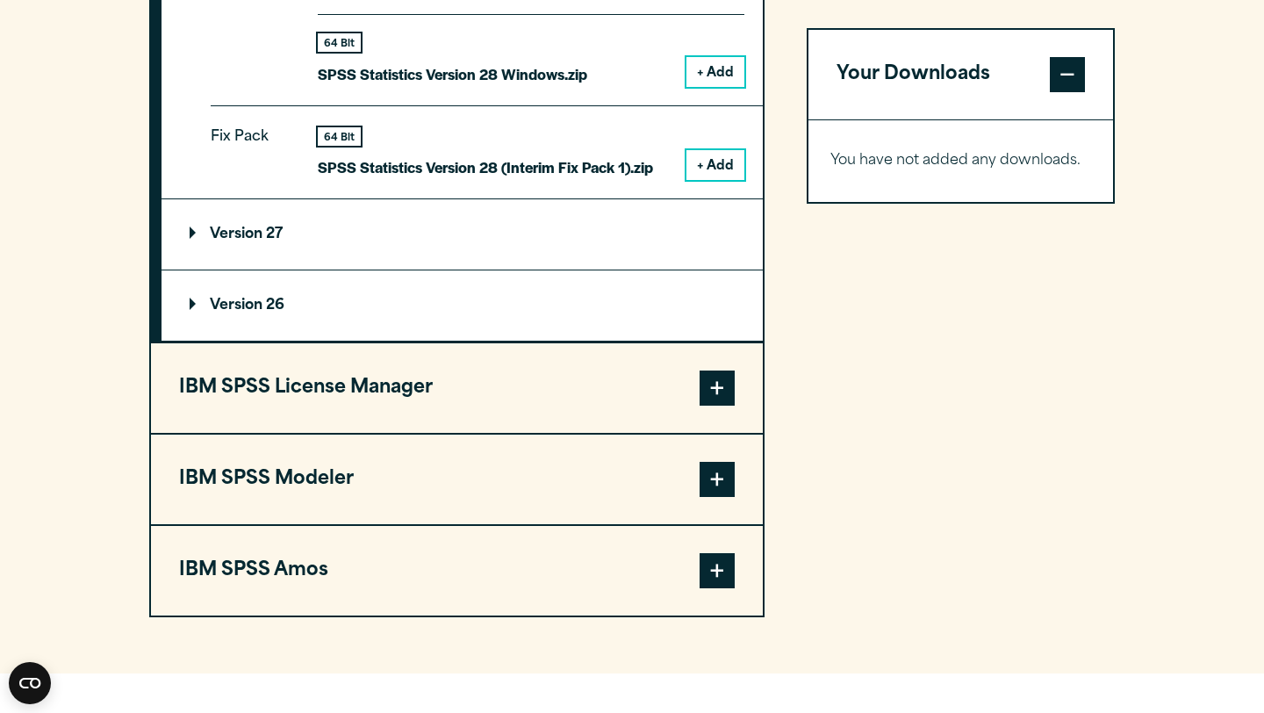
scroll to position [3955, 0]
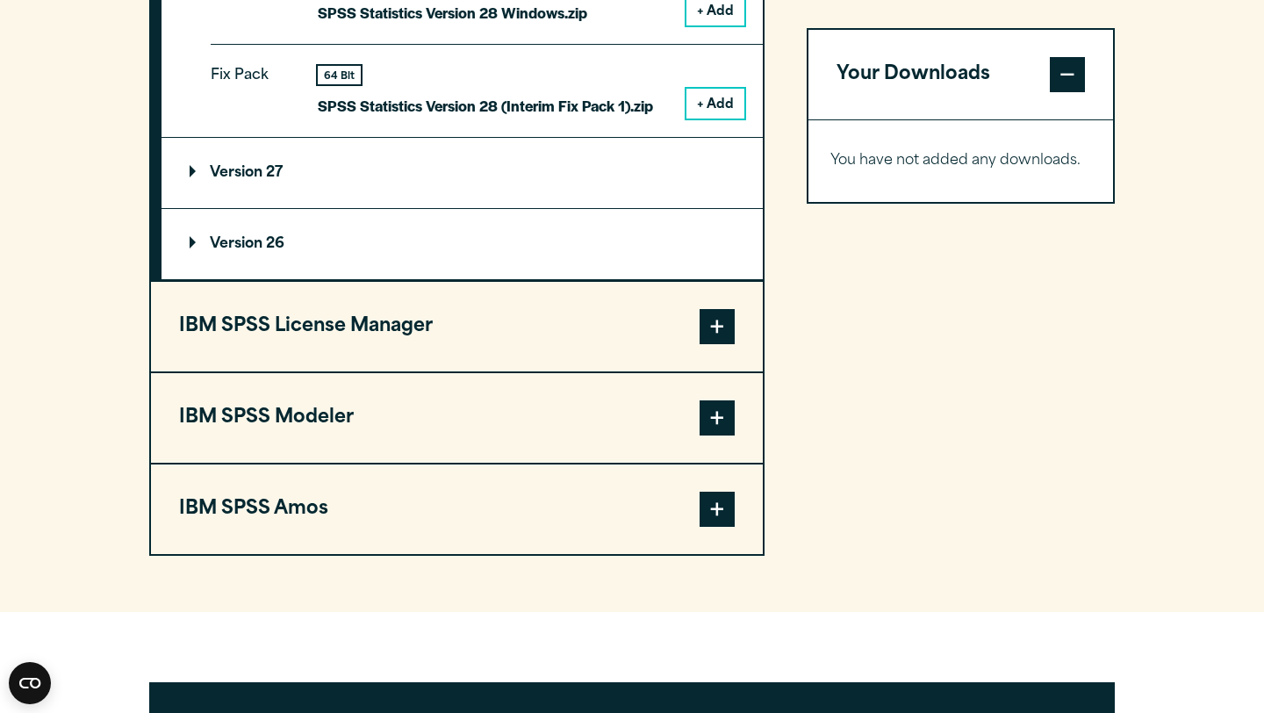
click at [324, 177] on summary "Version 27" at bounding box center [461, 173] width 601 height 70
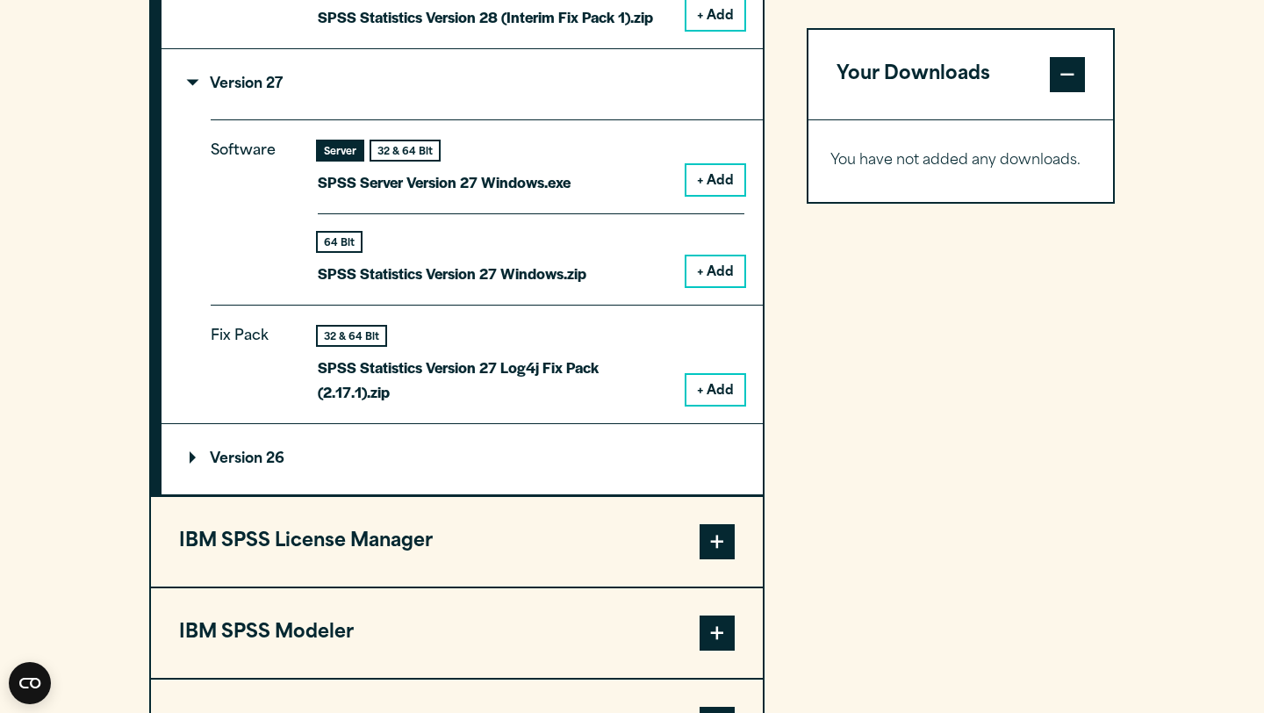
scroll to position [4094, 0]
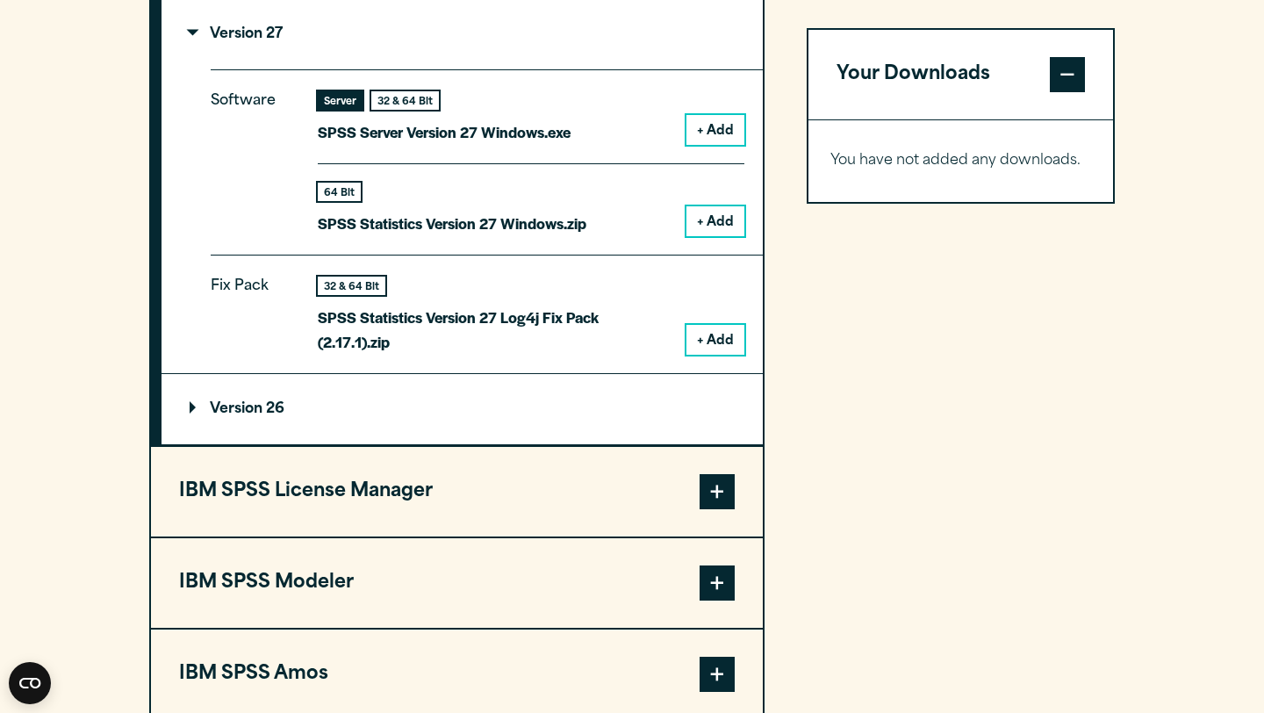
click at [320, 421] on summary "Version 26" at bounding box center [461, 409] width 601 height 70
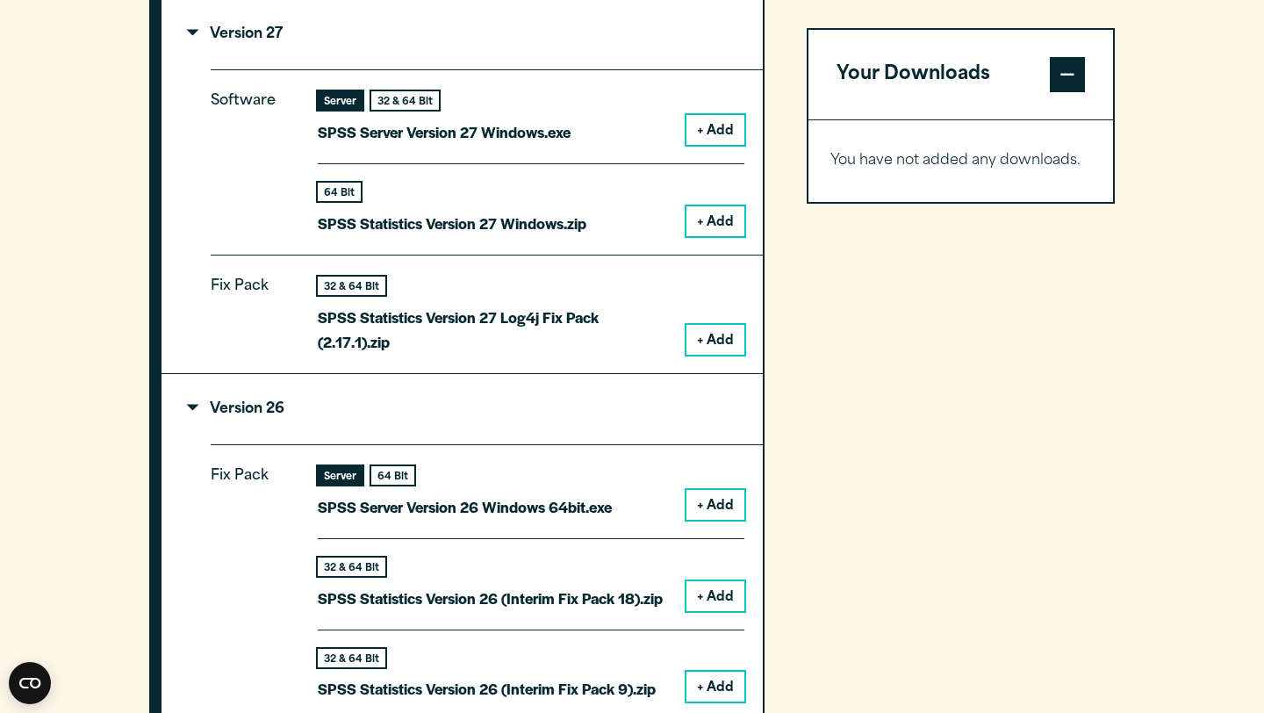
scroll to position [4546, 0]
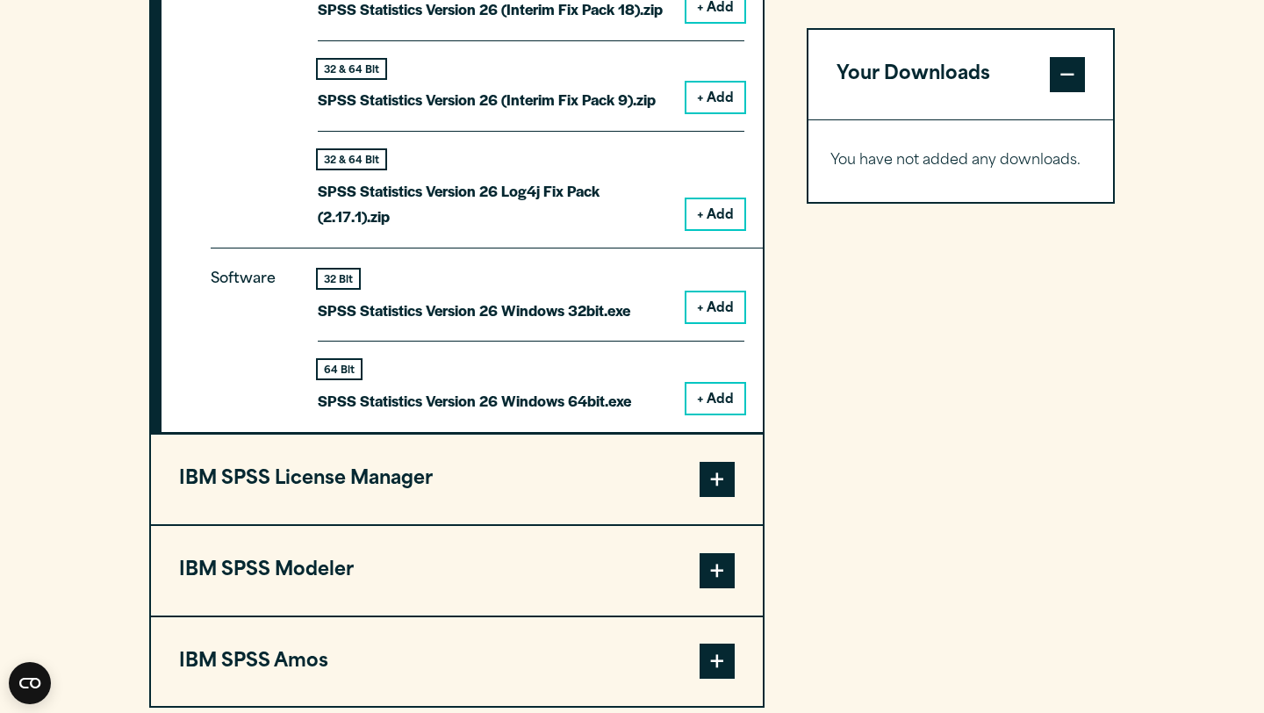
click at [324, 442] on button "IBM SPSS License Manager" at bounding box center [457, 479] width 612 height 90
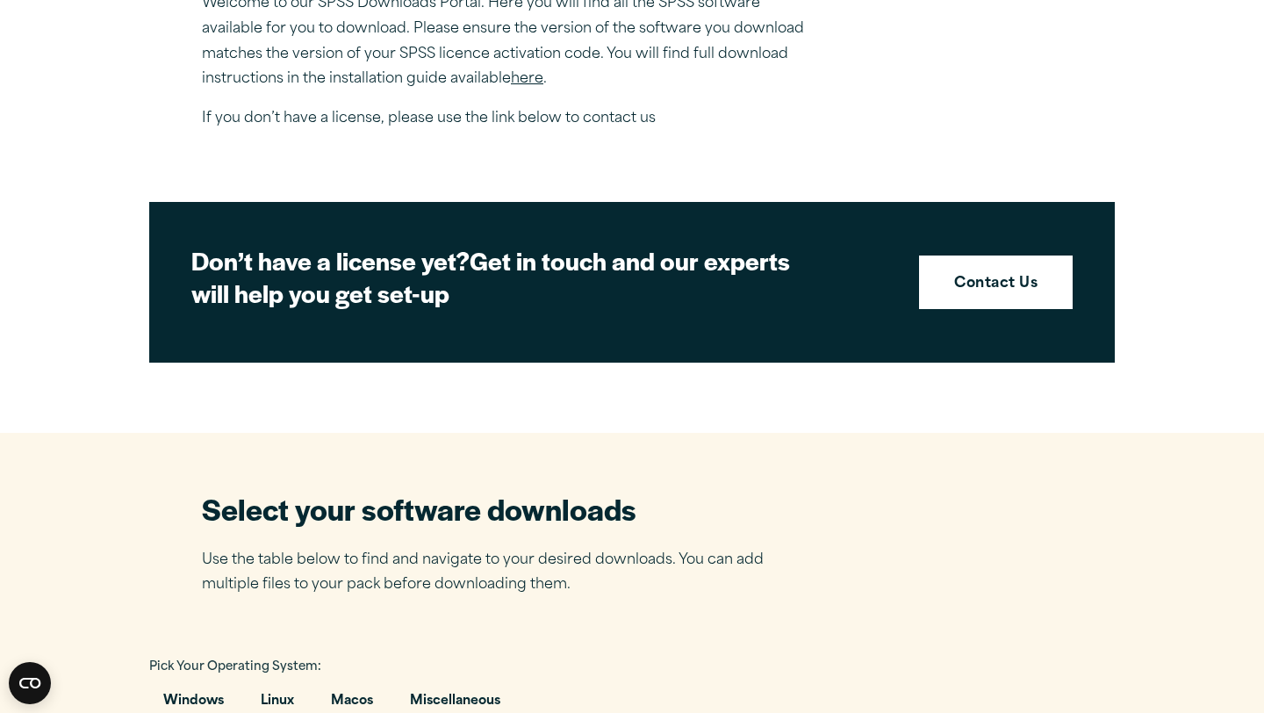
scroll to position [1060, 0]
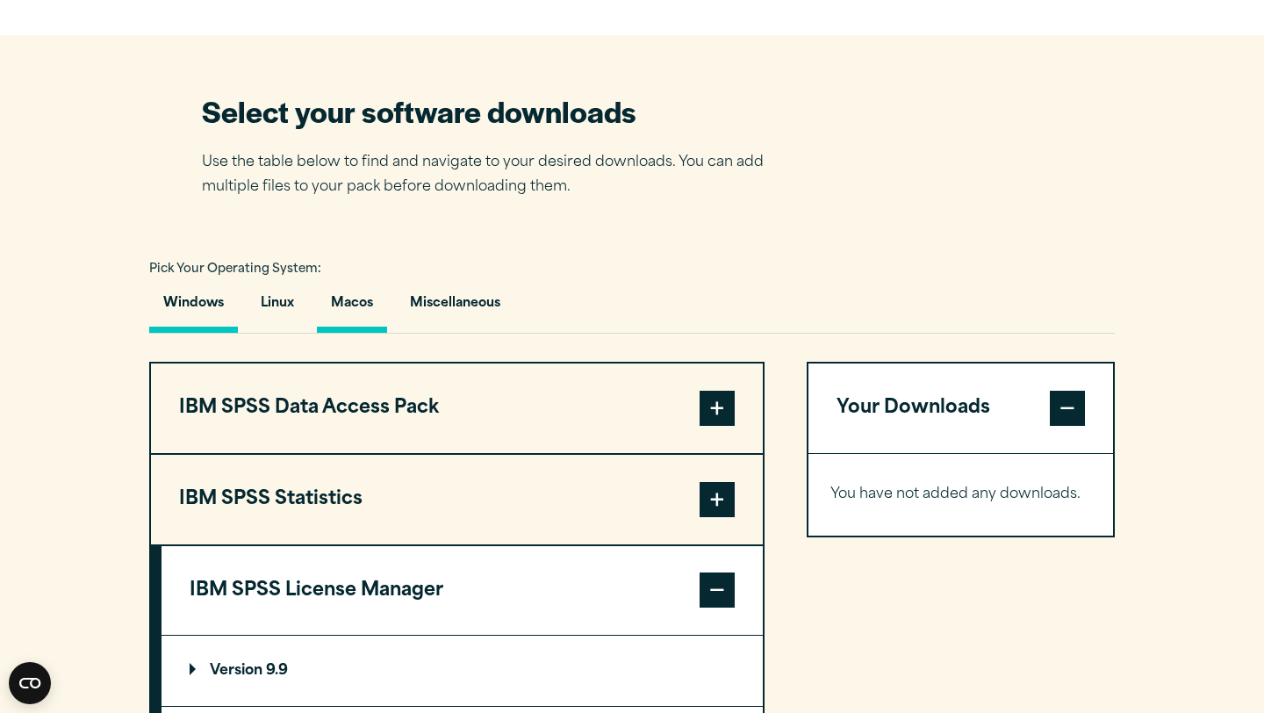
click at [341, 319] on button "Macos" at bounding box center [352, 308] width 70 height 50
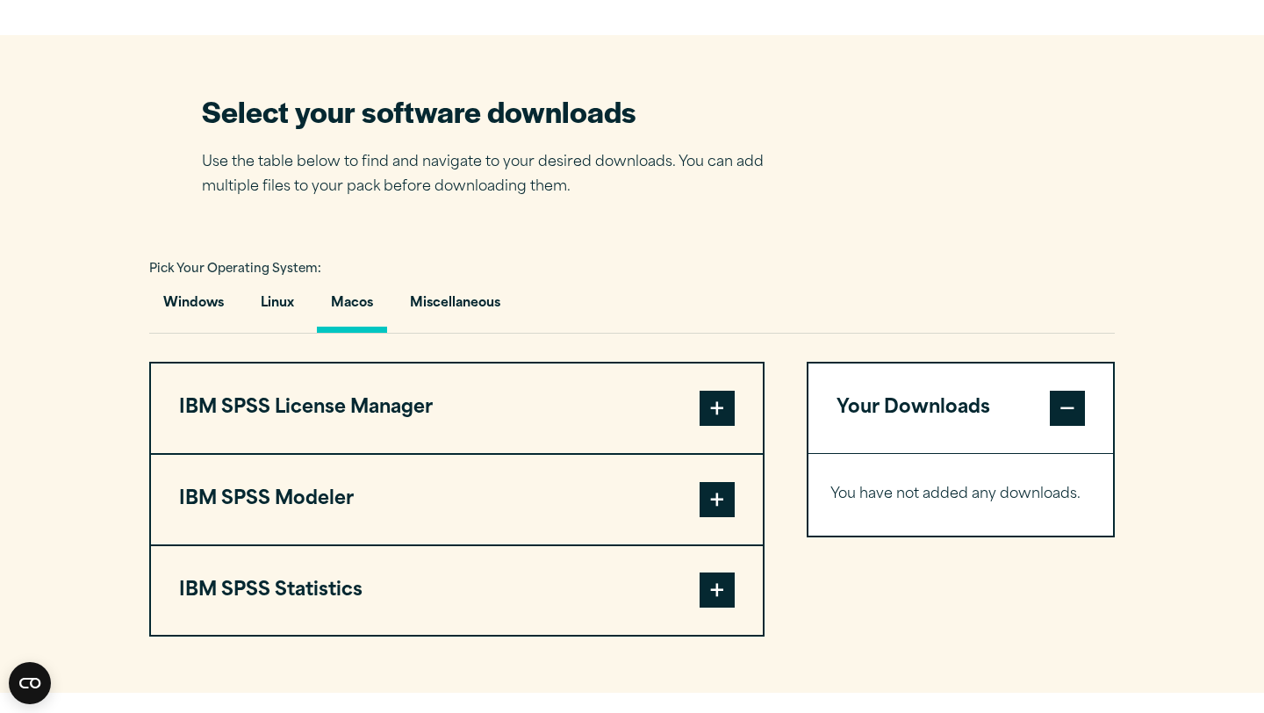
click at [412, 426] on button "IBM SPSS License Manager" at bounding box center [457, 408] width 612 height 90
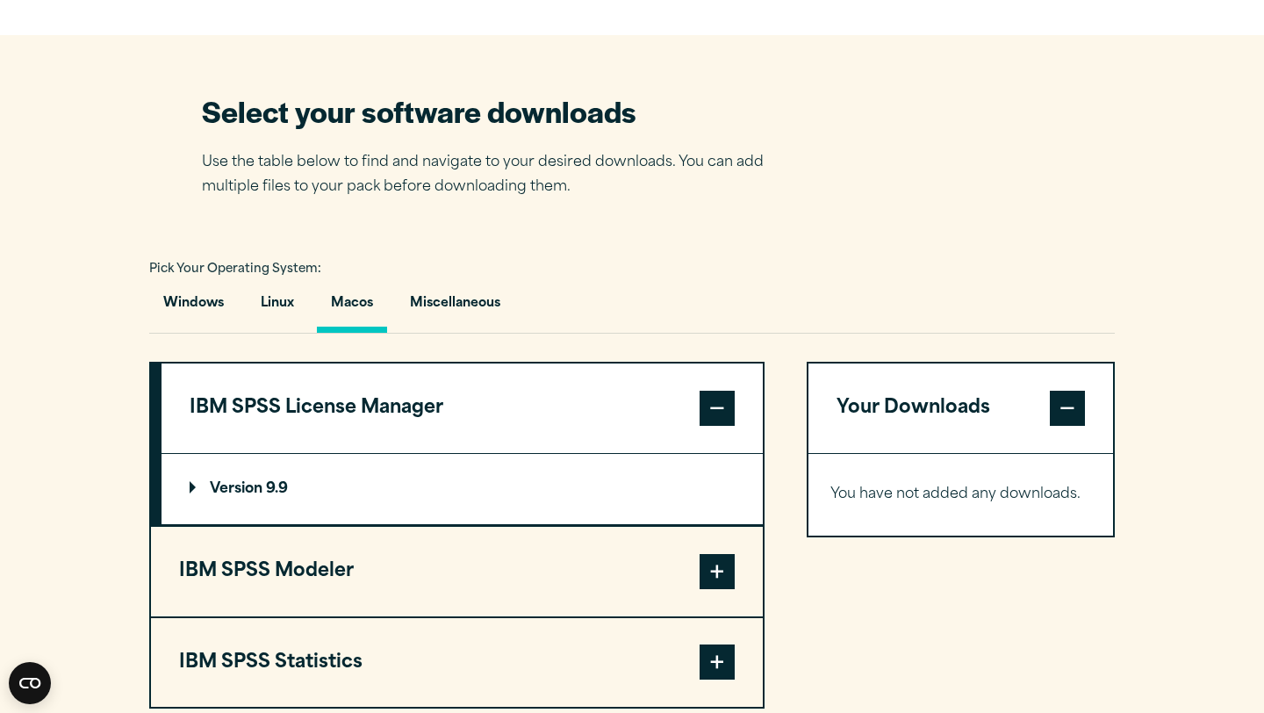
scroll to position [1312, 0]
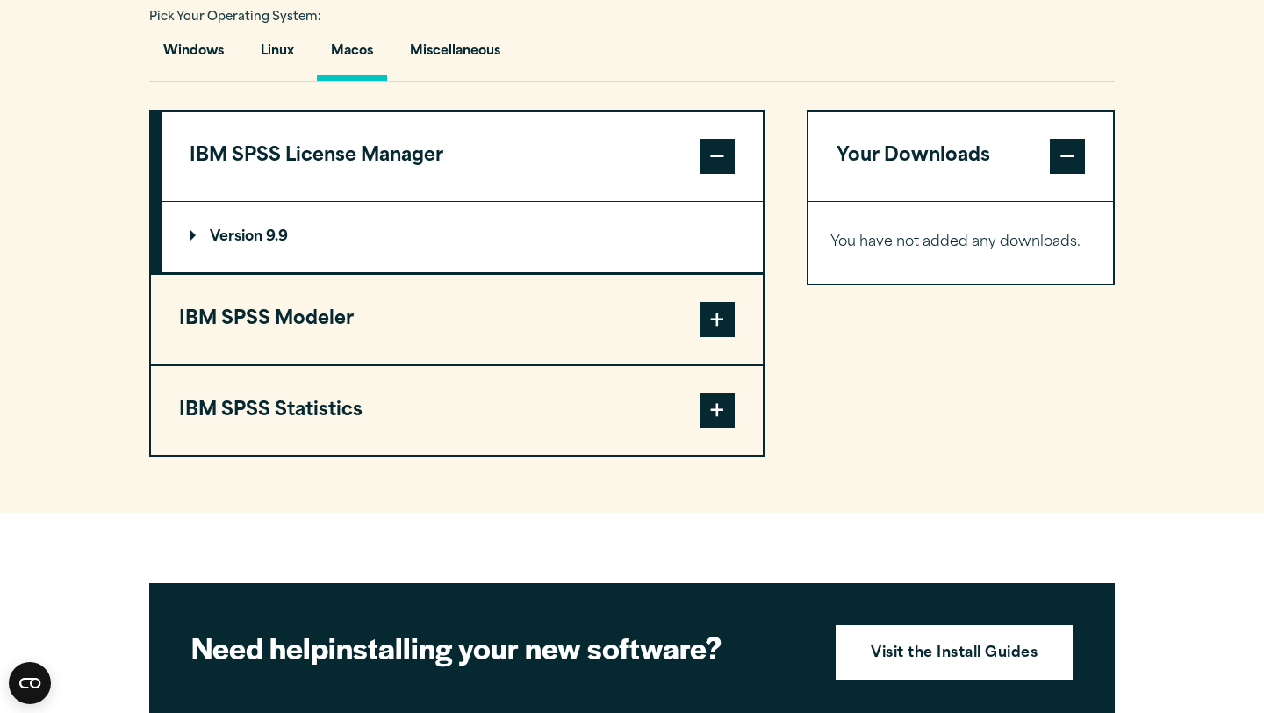
click at [408, 409] on button "IBM SPSS Statistics" at bounding box center [457, 411] width 612 height 90
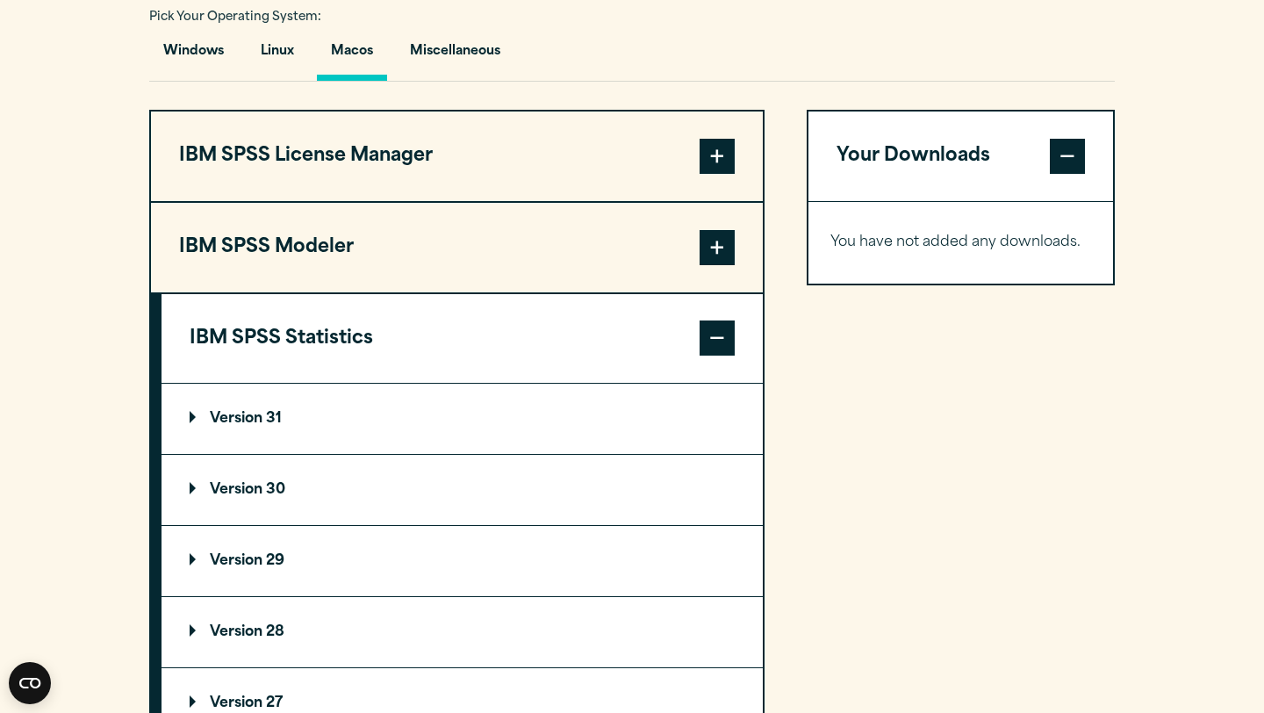
scroll to position [1604, 0]
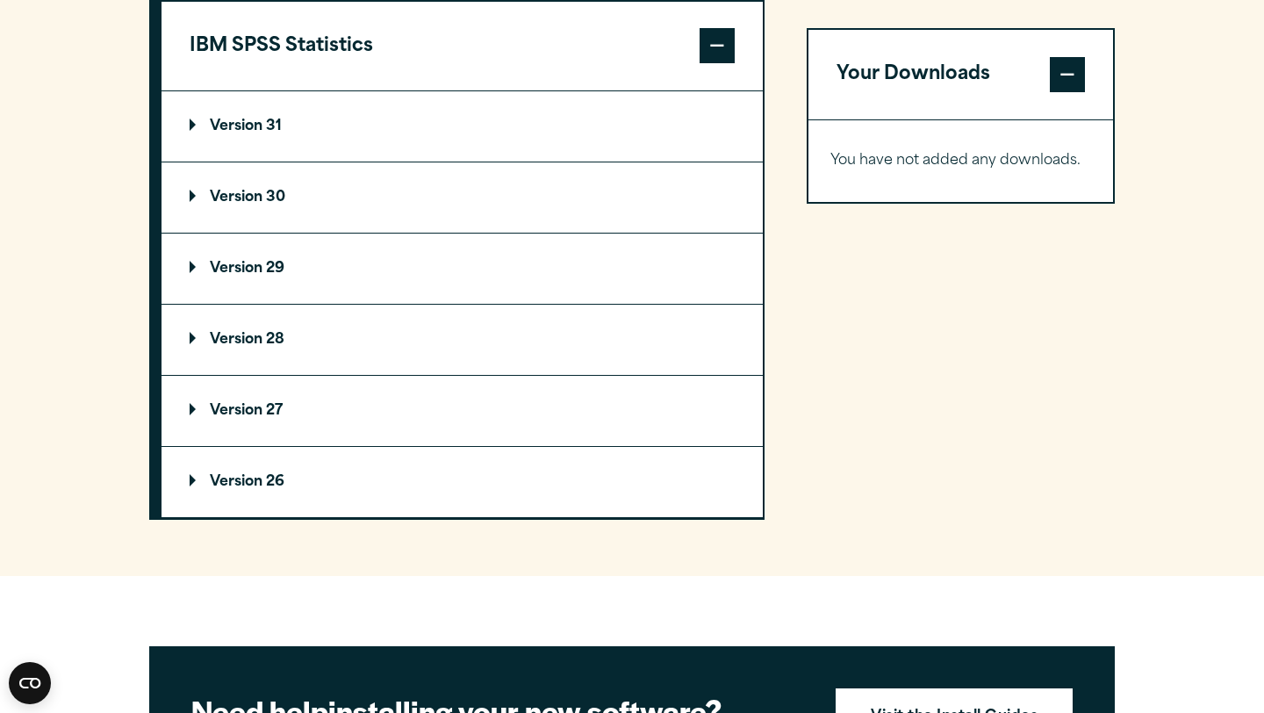
click at [377, 266] on summary "Version 29" at bounding box center [461, 268] width 601 height 70
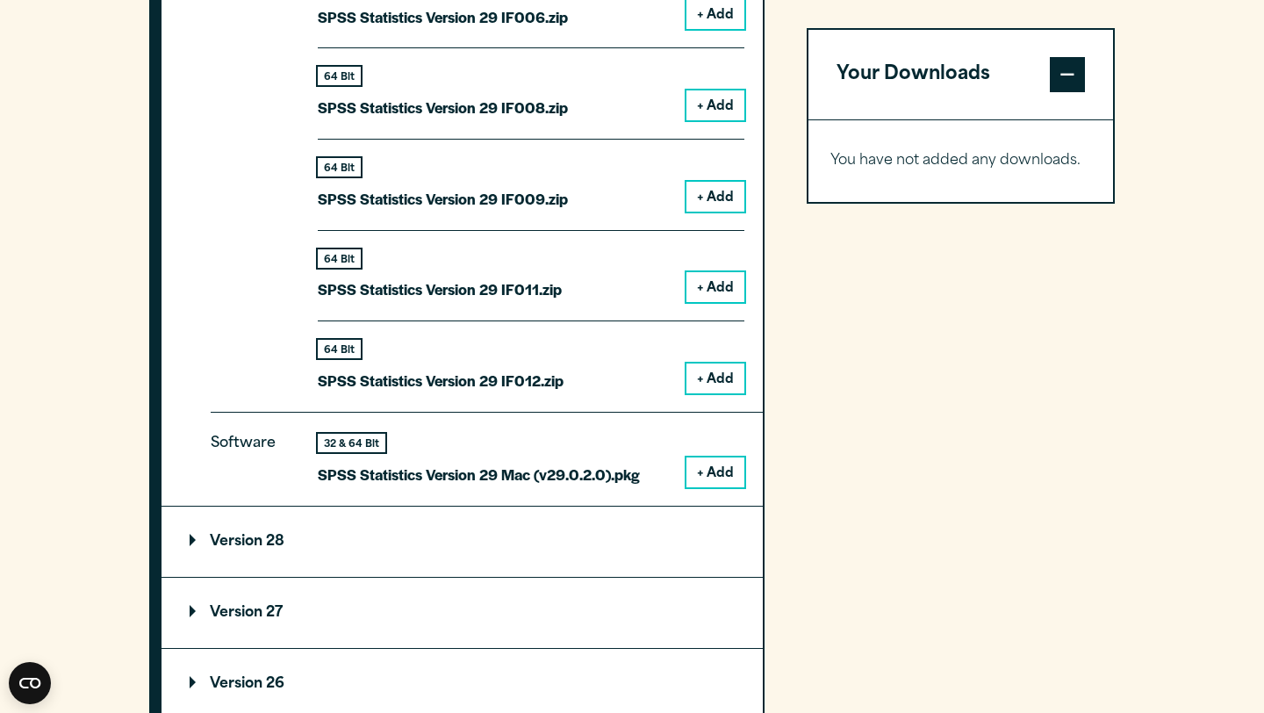
scroll to position [2313, 0]
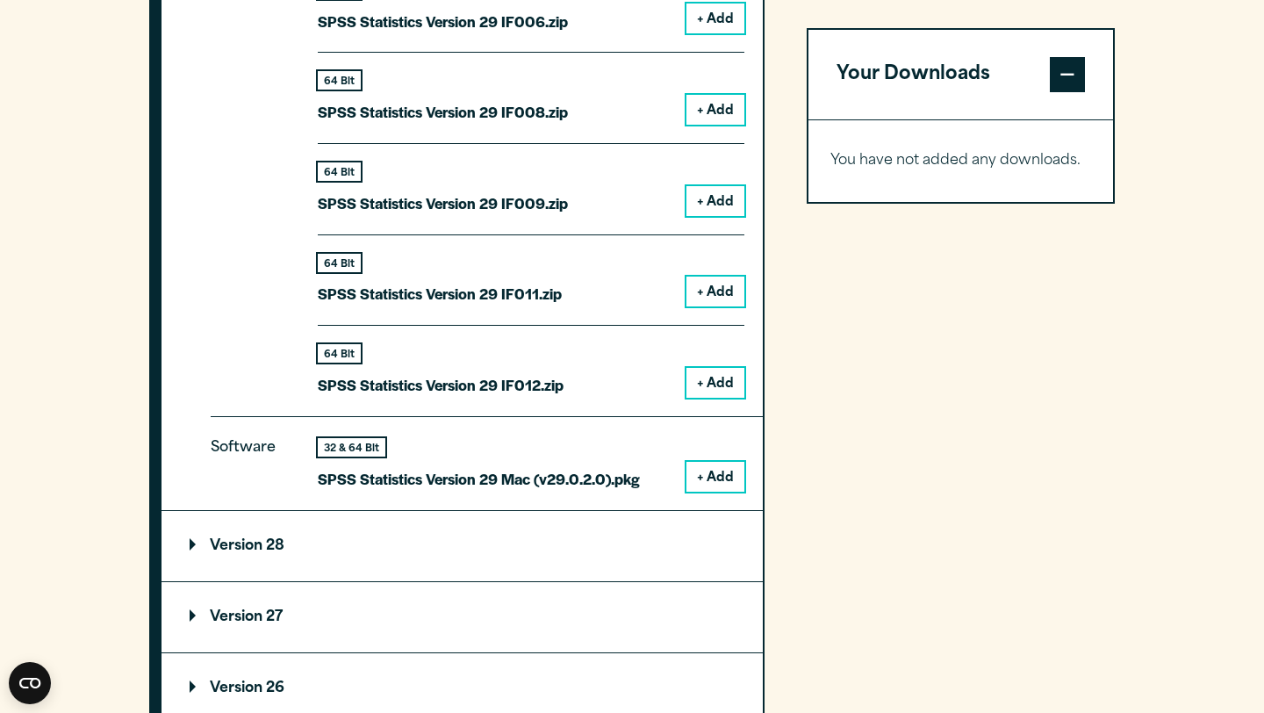
click at [712, 442] on button "+ Add" at bounding box center [715, 477] width 58 height 30
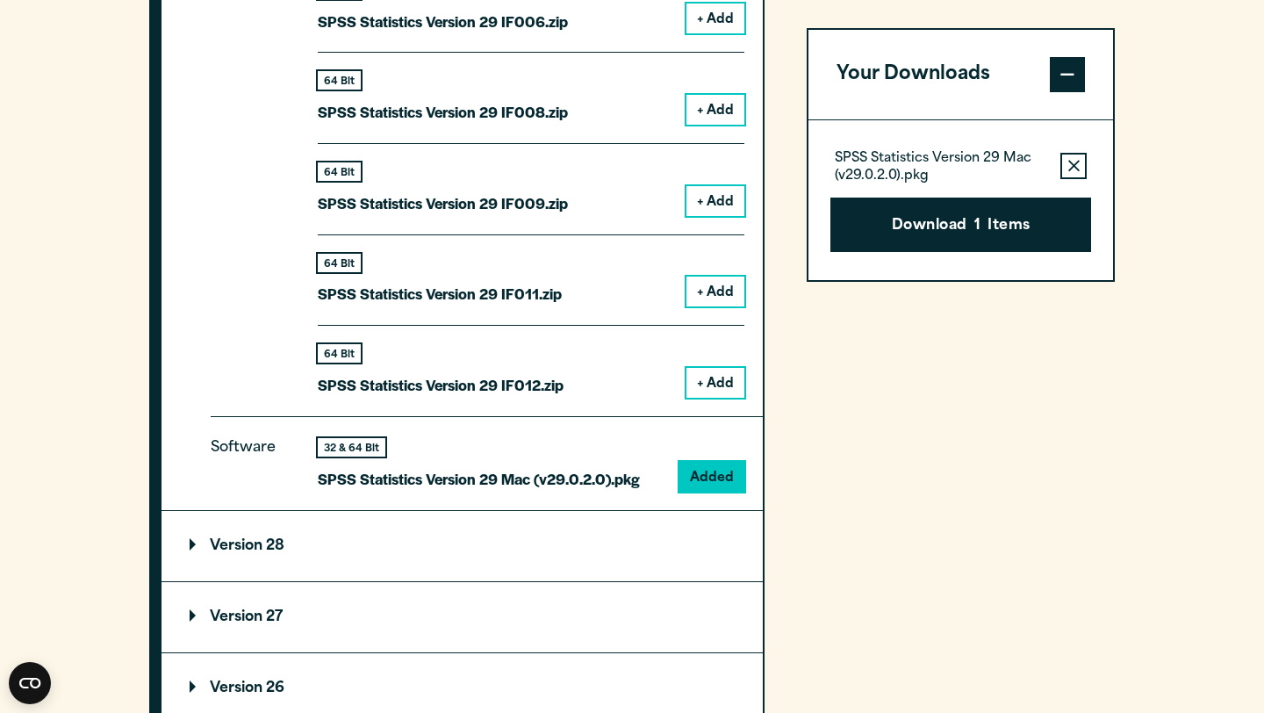
click at [720, 388] on button "+ Add" at bounding box center [715, 383] width 58 height 30
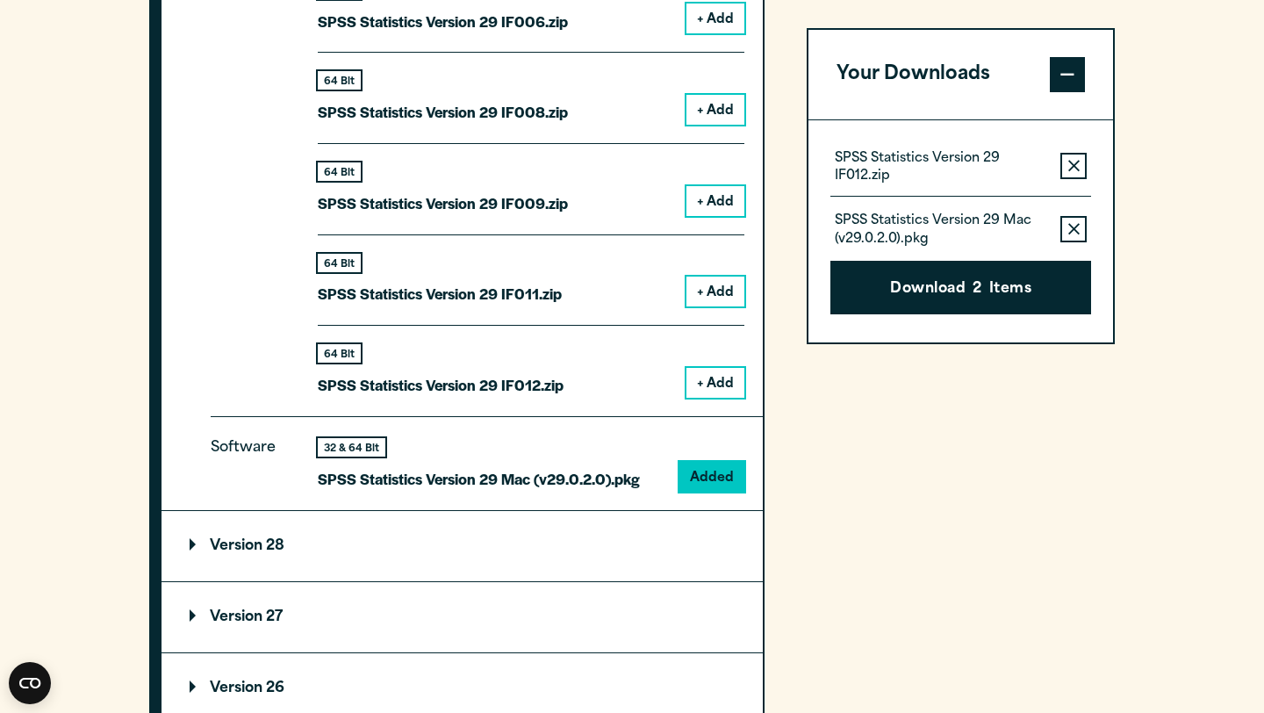
click at [714, 306] on button "+ Add" at bounding box center [715, 291] width 58 height 30
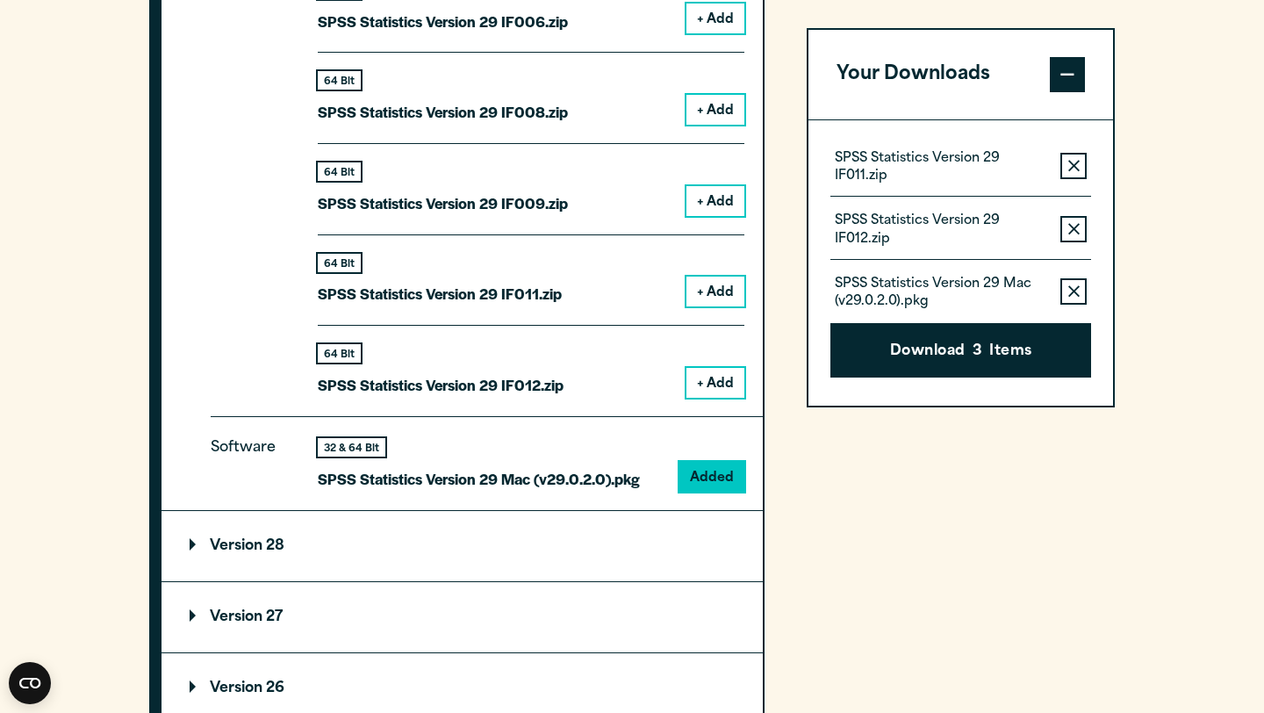
click at [719, 203] on button "+ Add" at bounding box center [715, 201] width 58 height 30
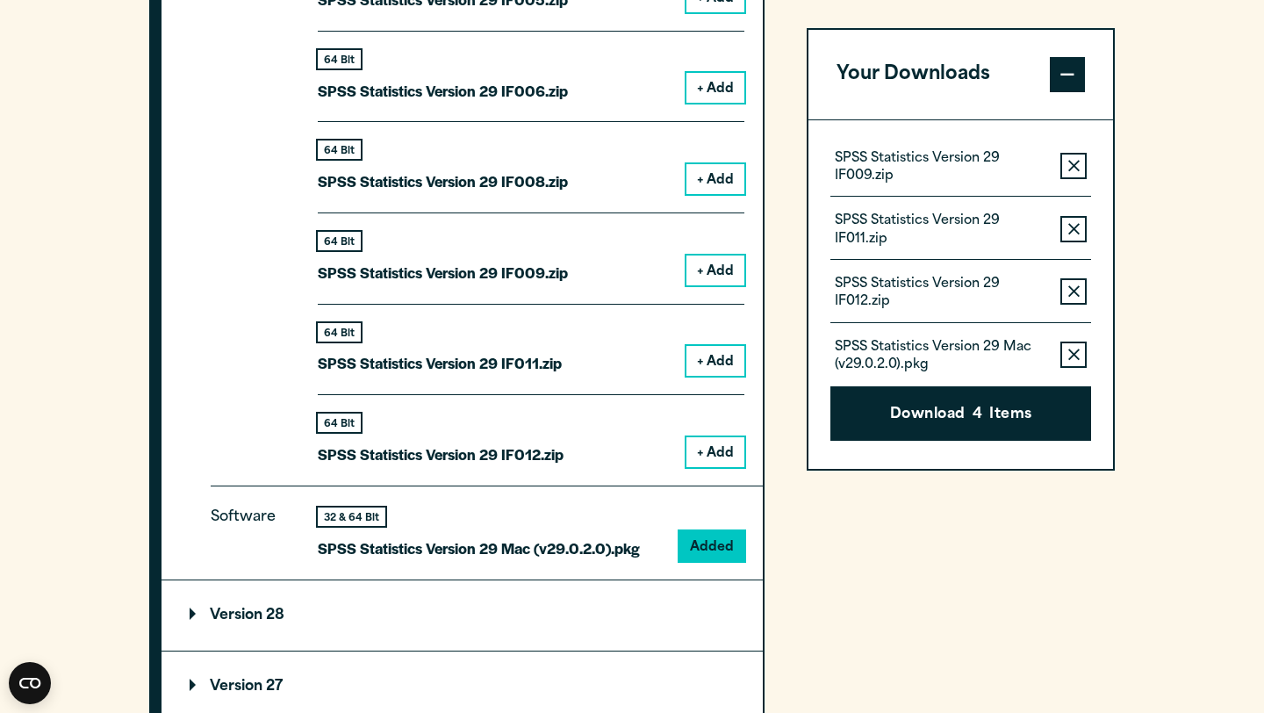
scroll to position [2169, 0]
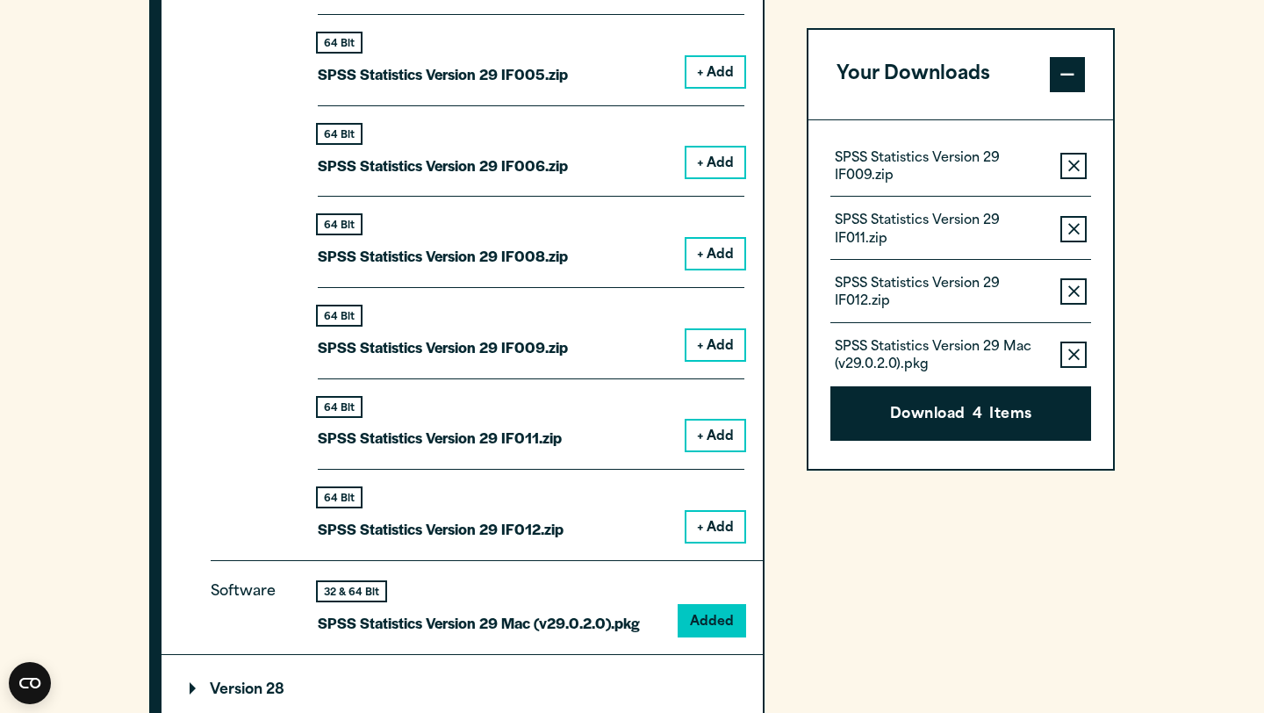
click at [710, 247] on button "+ Add" at bounding box center [715, 254] width 58 height 30
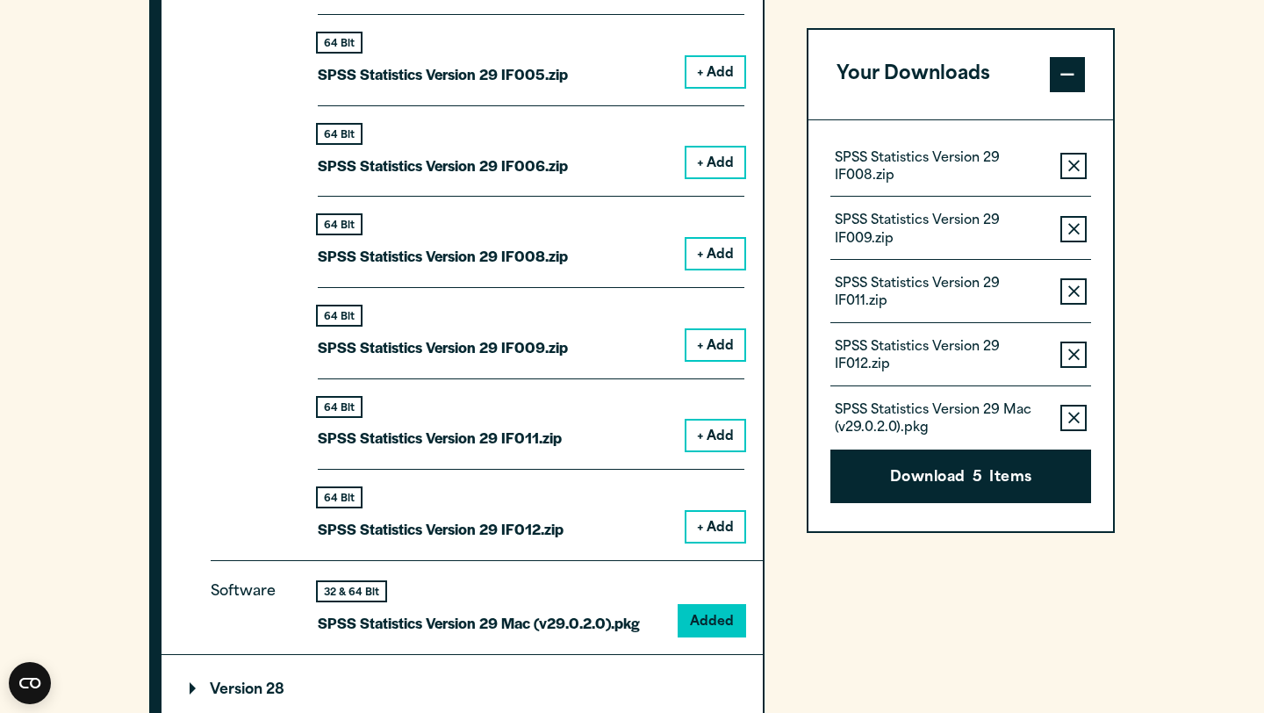
click at [714, 173] on button "+ Add" at bounding box center [715, 162] width 58 height 30
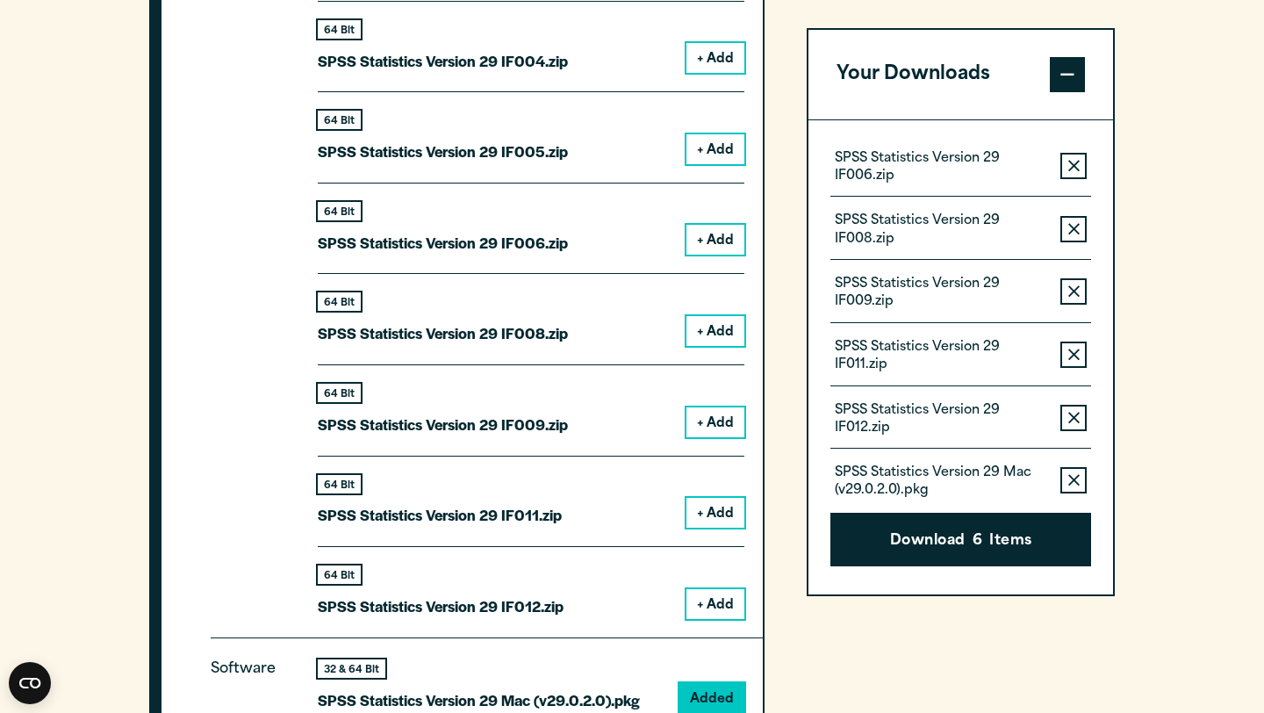
click at [714, 164] on button "+ Add" at bounding box center [715, 149] width 58 height 30
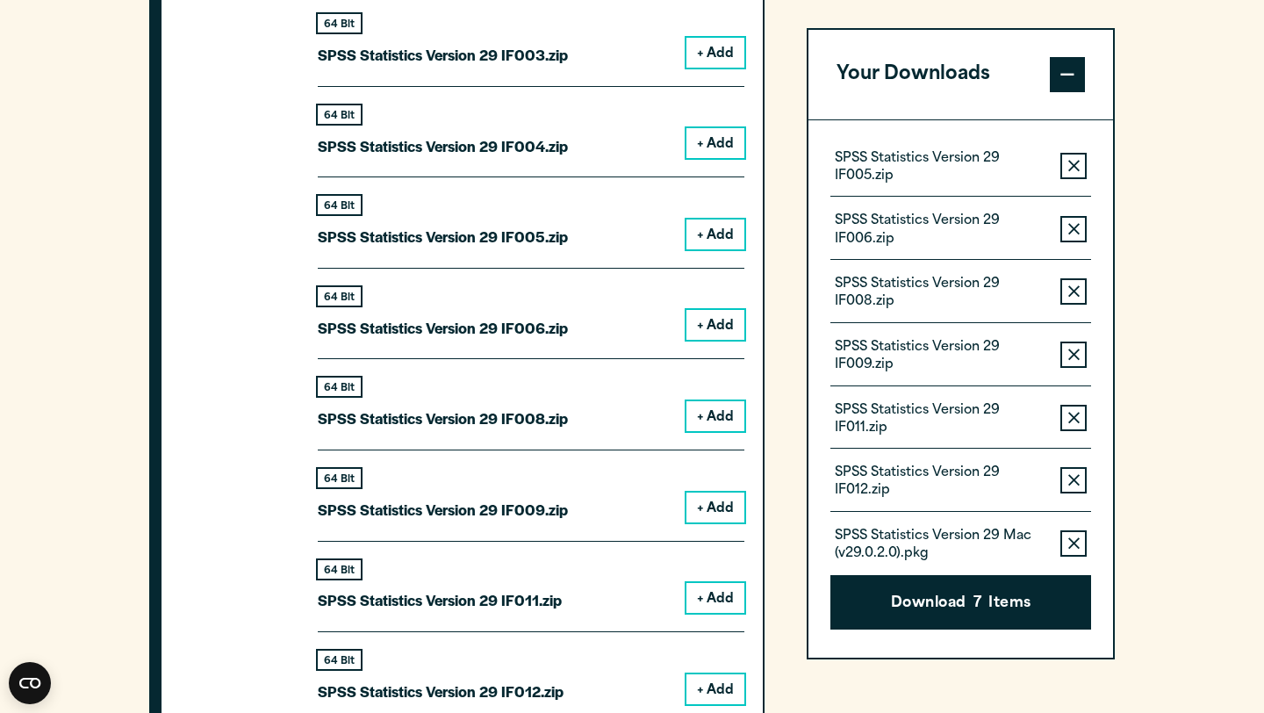
click at [714, 147] on button "+ Add" at bounding box center [715, 143] width 58 height 30
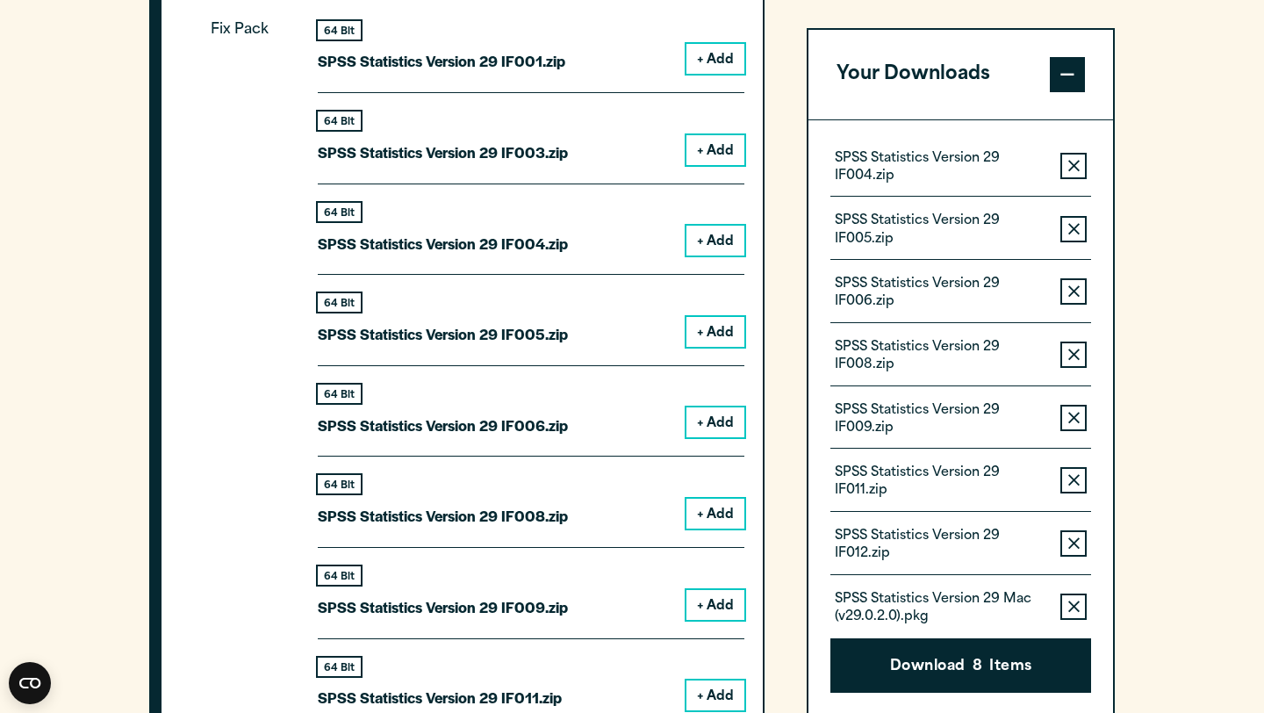
scroll to position [1746, 0]
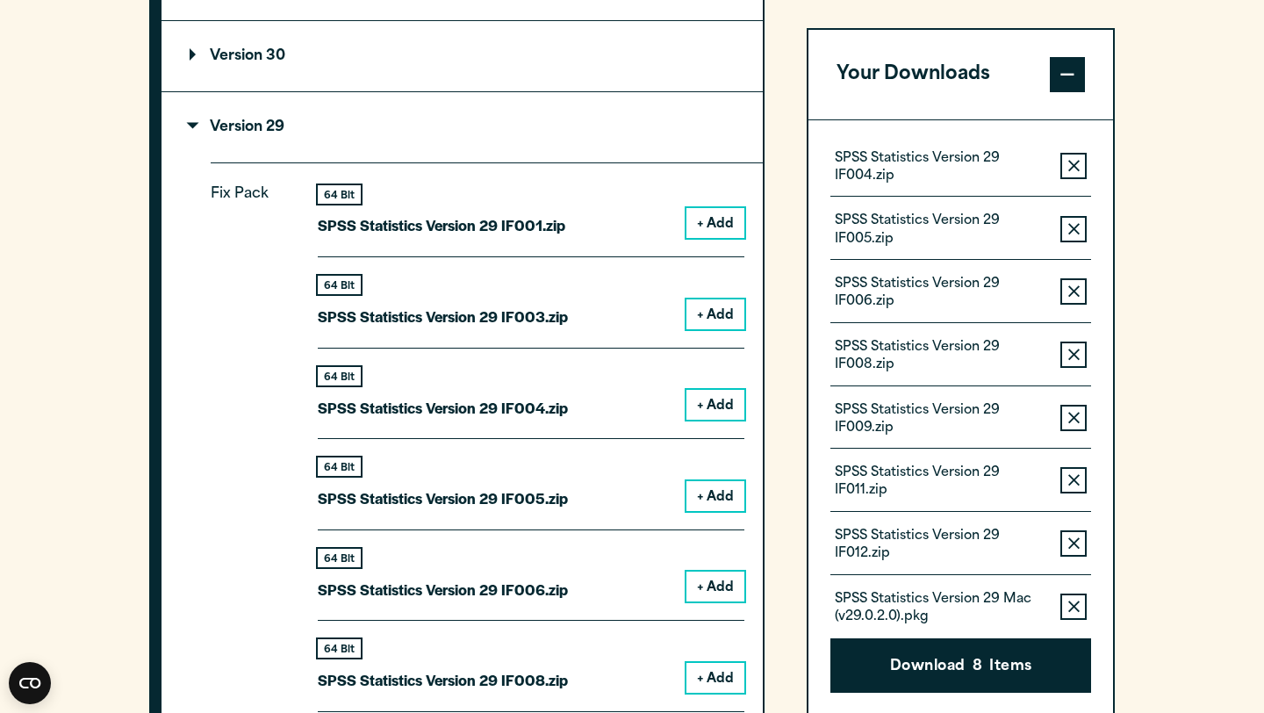
click at [699, 319] on button "+ Add" at bounding box center [715, 314] width 58 height 30
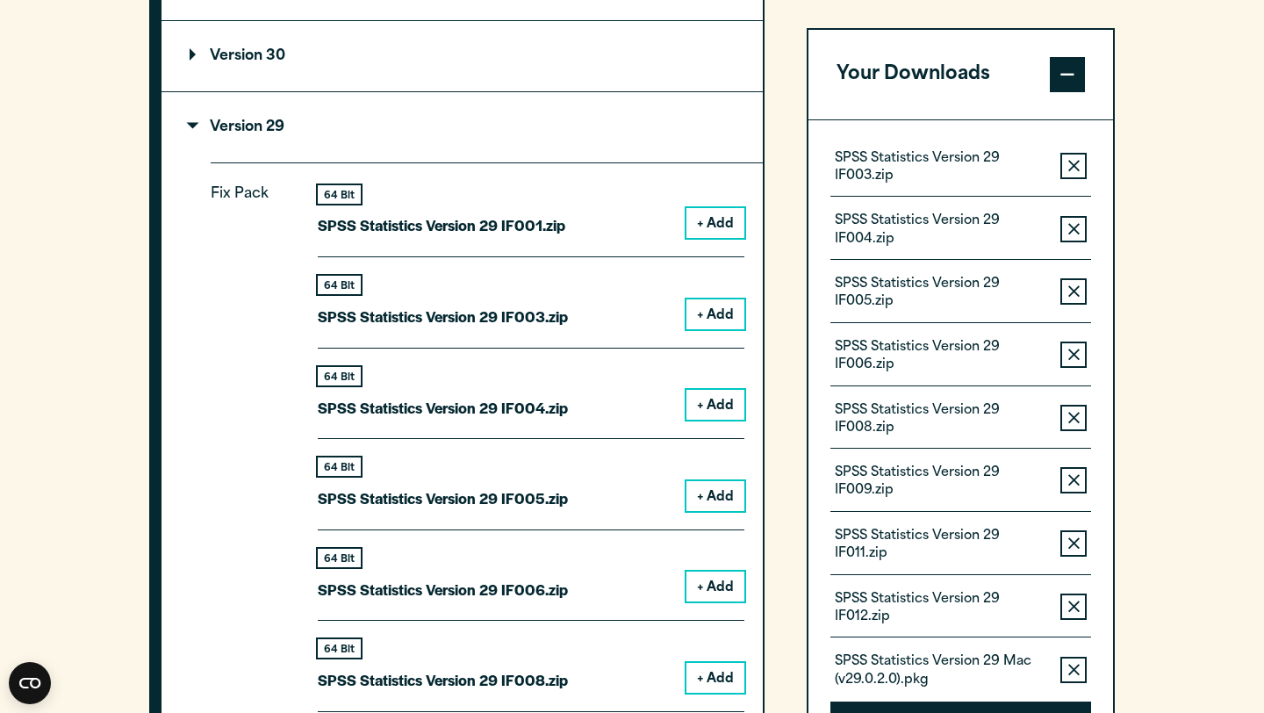
click at [713, 223] on button "+ Add" at bounding box center [715, 223] width 58 height 30
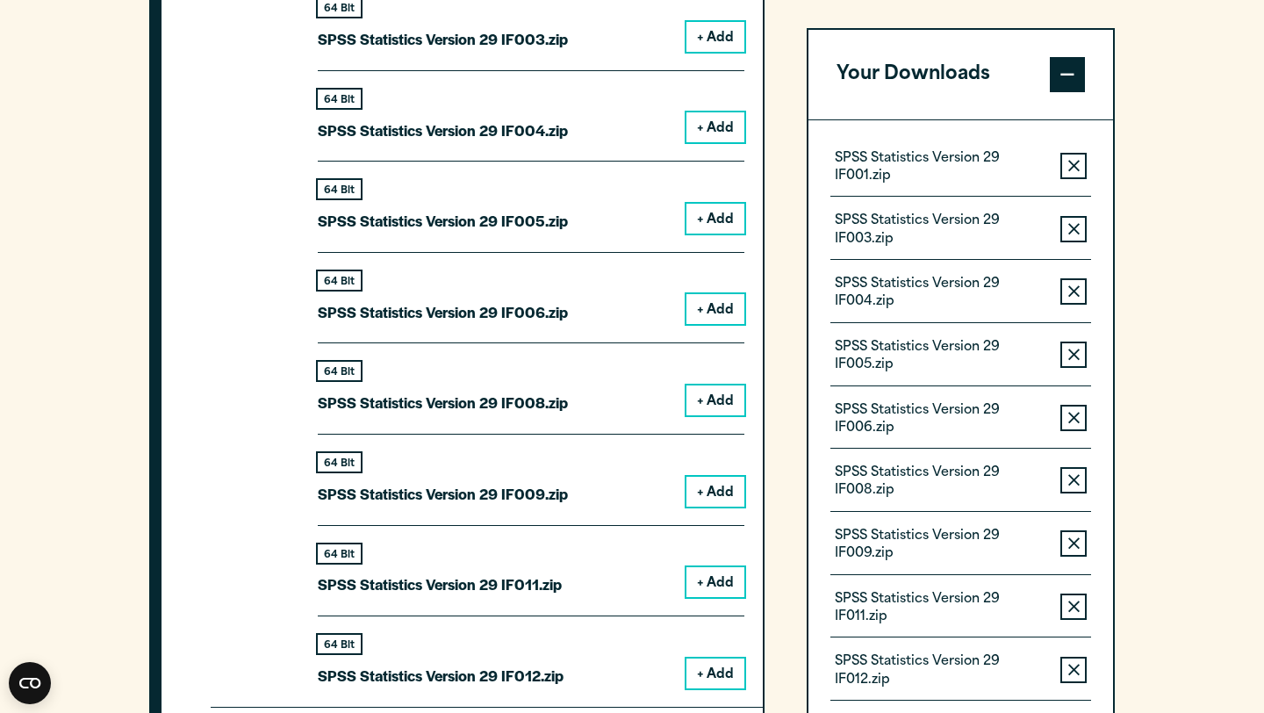
scroll to position [2285, 0]
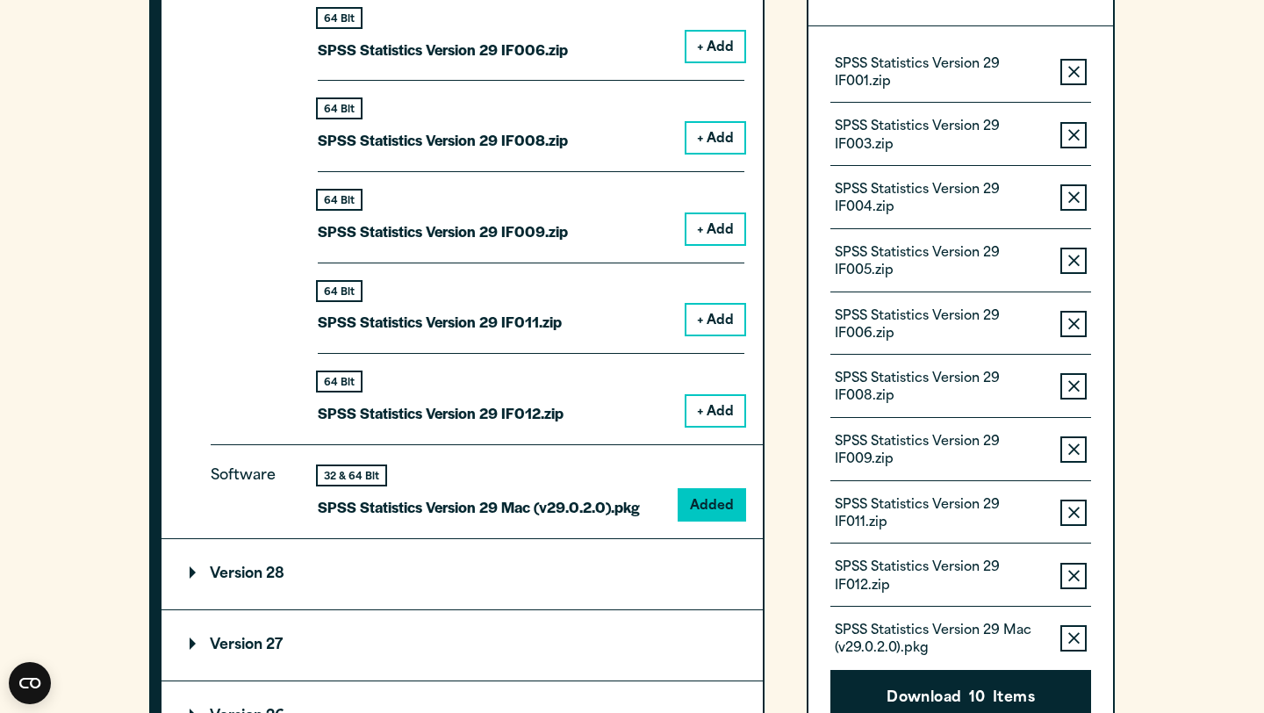
click at [782, 442] on button "Download 10 Items" at bounding box center [960, 697] width 261 height 54
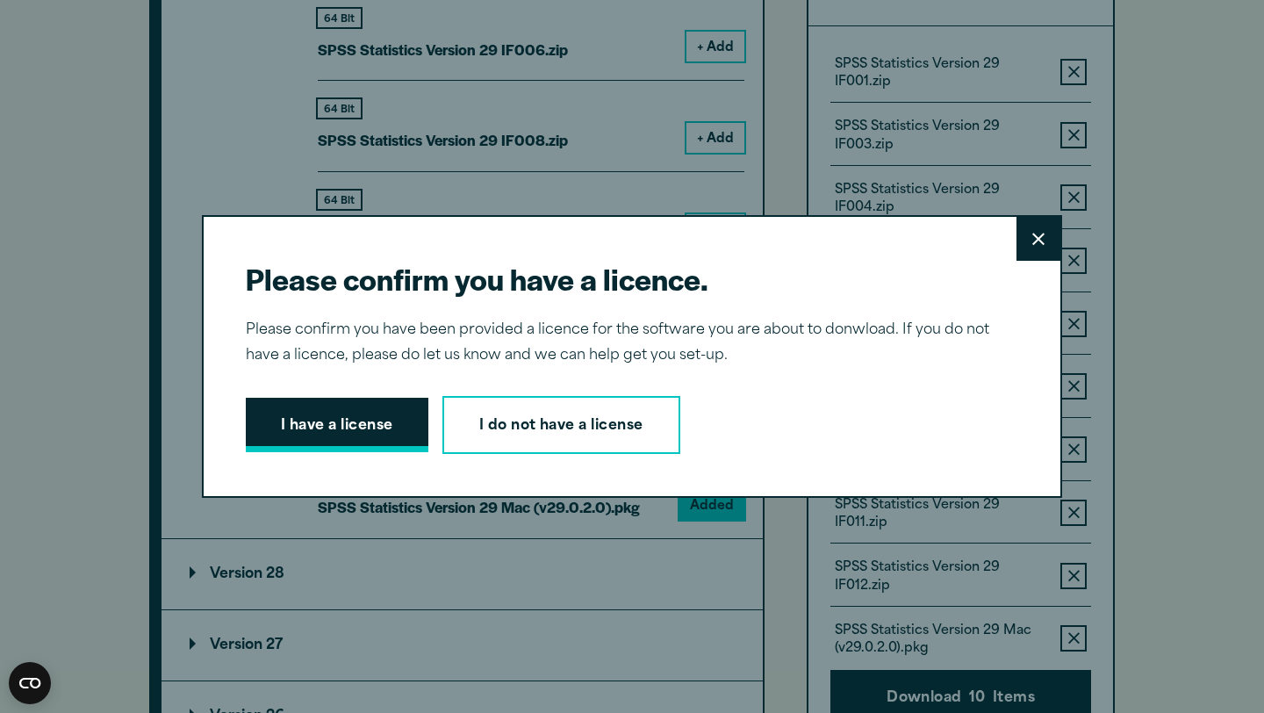
click at [371, 412] on button "I have a license" at bounding box center [337, 425] width 183 height 54
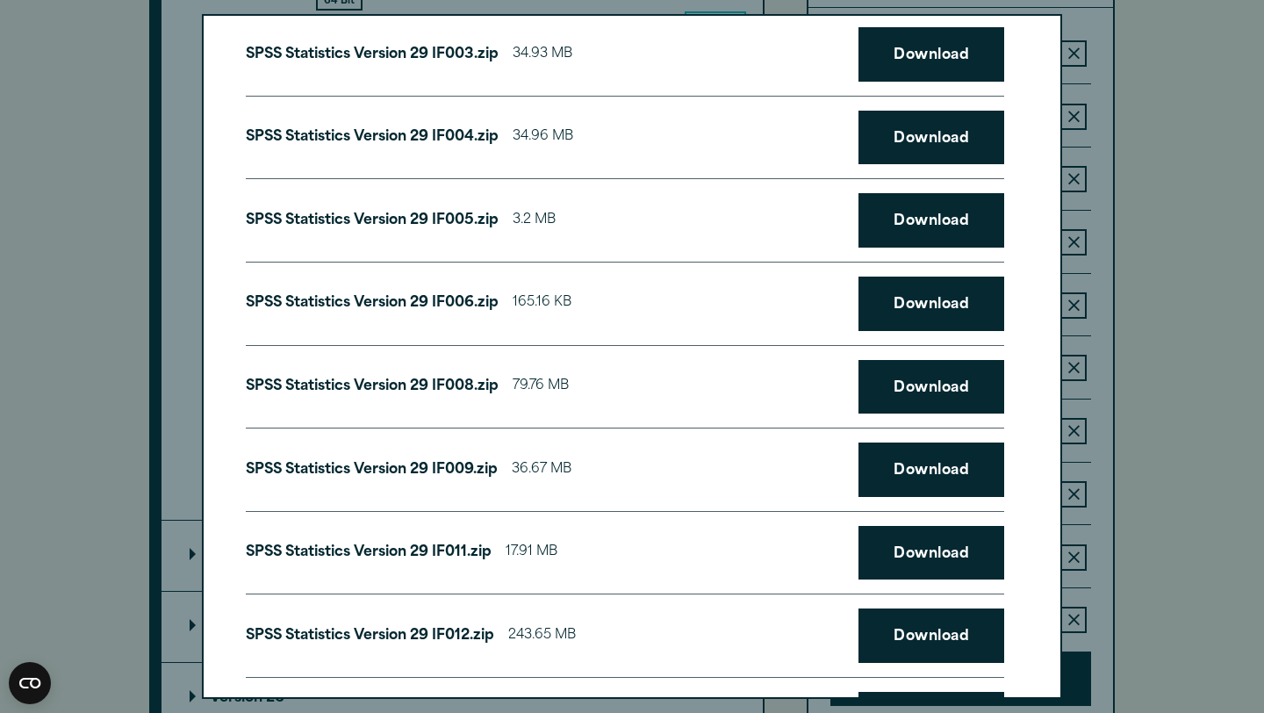
scroll to position [291, 0]
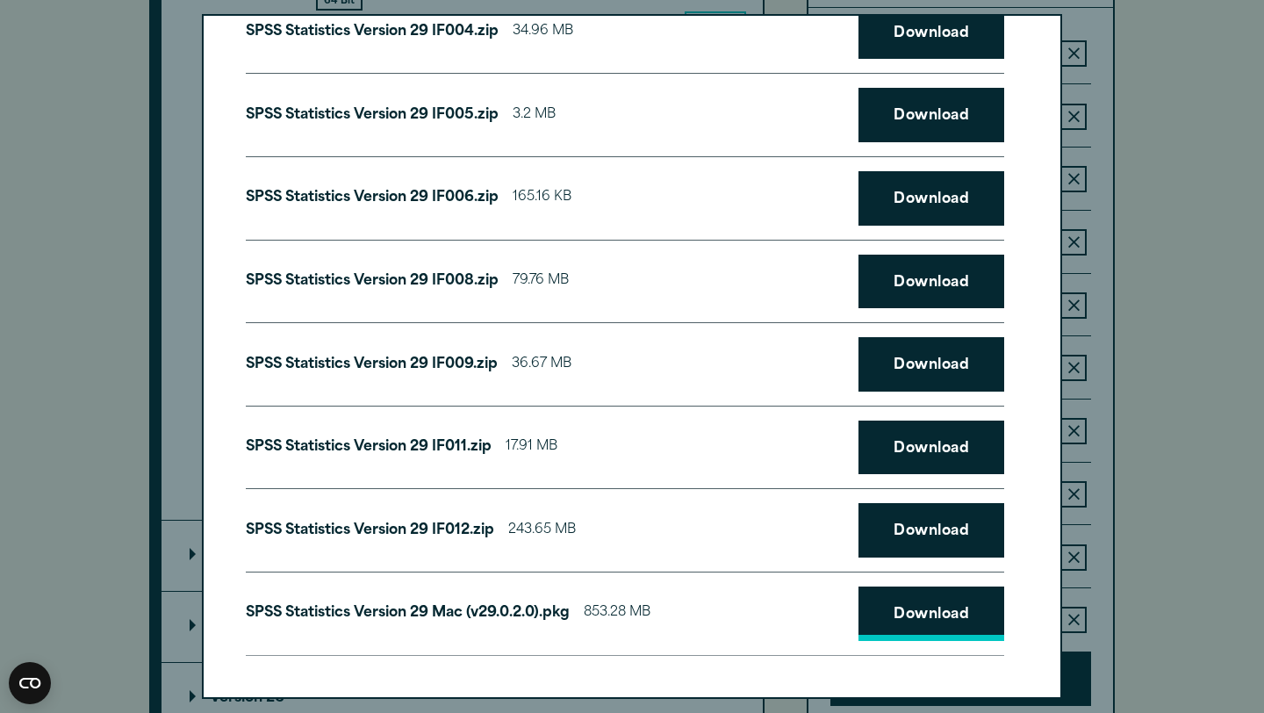
click at [782, 442] on link "Download" at bounding box center [931, 613] width 146 height 54
click at [782, 442] on link "Download" at bounding box center [931, 530] width 146 height 54
click at [782, 442] on link "Download" at bounding box center [931, 447] width 146 height 54
click at [782, 348] on link "Download" at bounding box center [931, 364] width 146 height 54
click at [782, 289] on link "Download" at bounding box center [931, 282] width 146 height 54
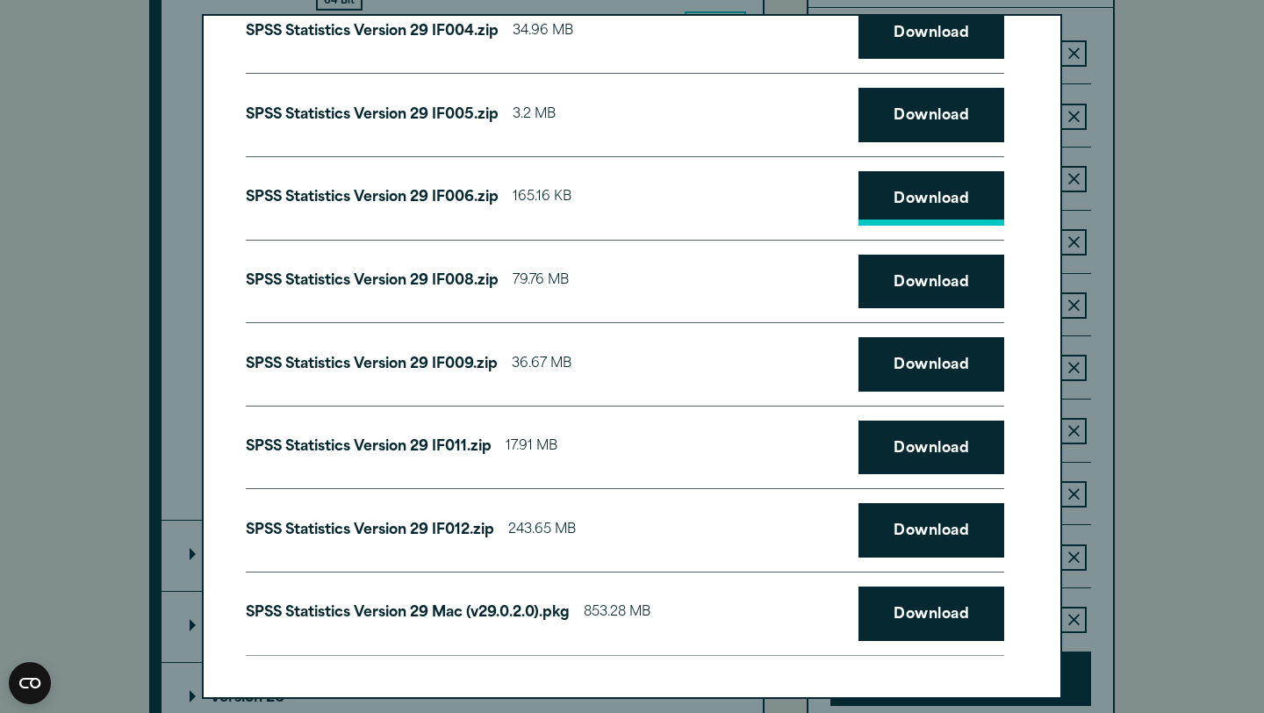
click at [782, 183] on link "Download" at bounding box center [931, 198] width 146 height 54
click at [782, 115] on link "Download" at bounding box center [931, 115] width 146 height 54
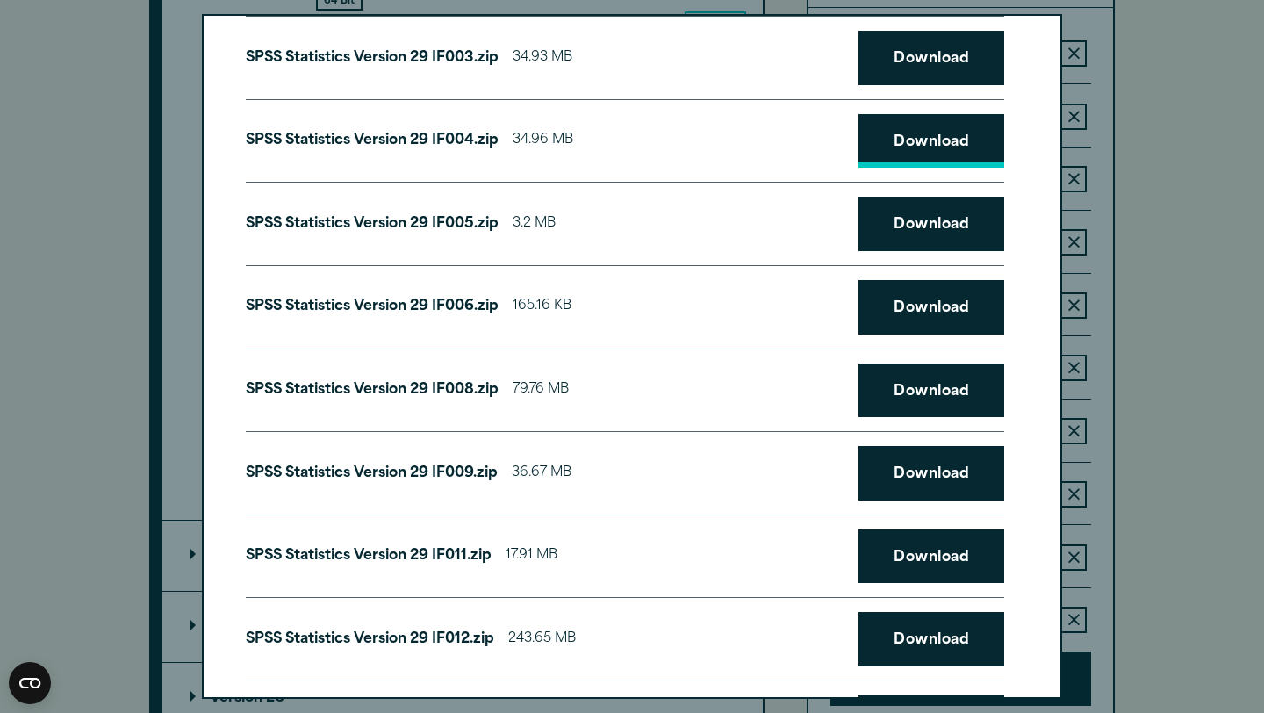
scroll to position [181, 0]
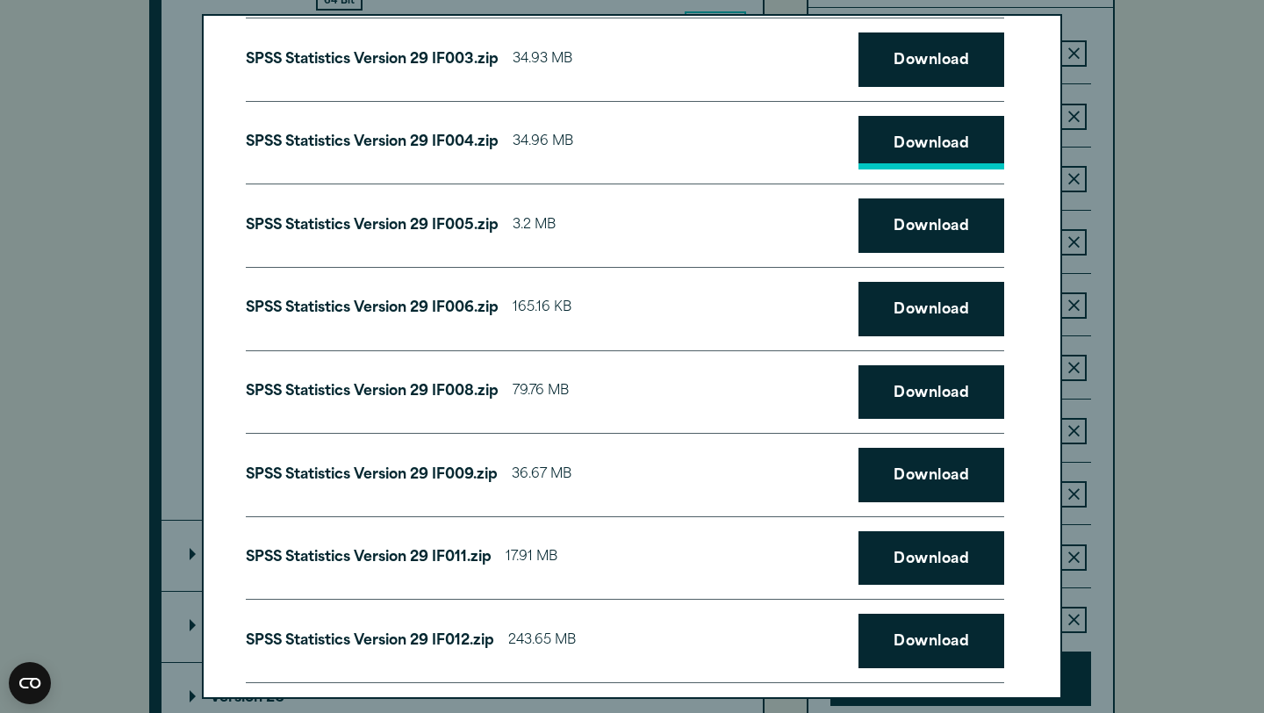
click at [782, 140] on link "Download" at bounding box center [931, 143] width 146 height 54
click at [782, 59] on link "Download" at bounding box center [931, 59] width 146 height 54
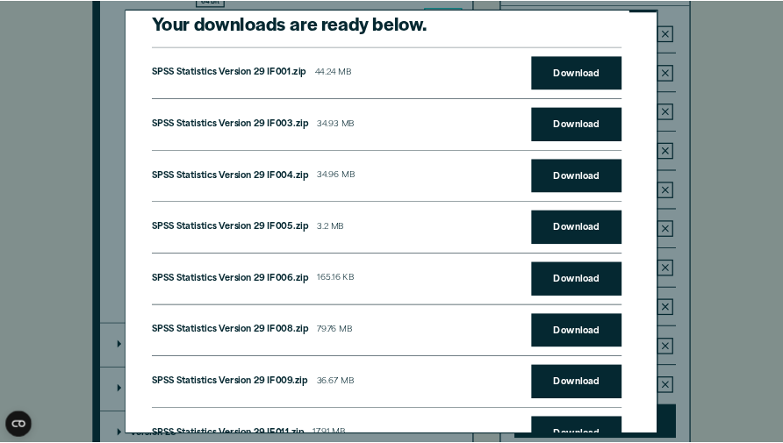
scroll to position [26, 0]
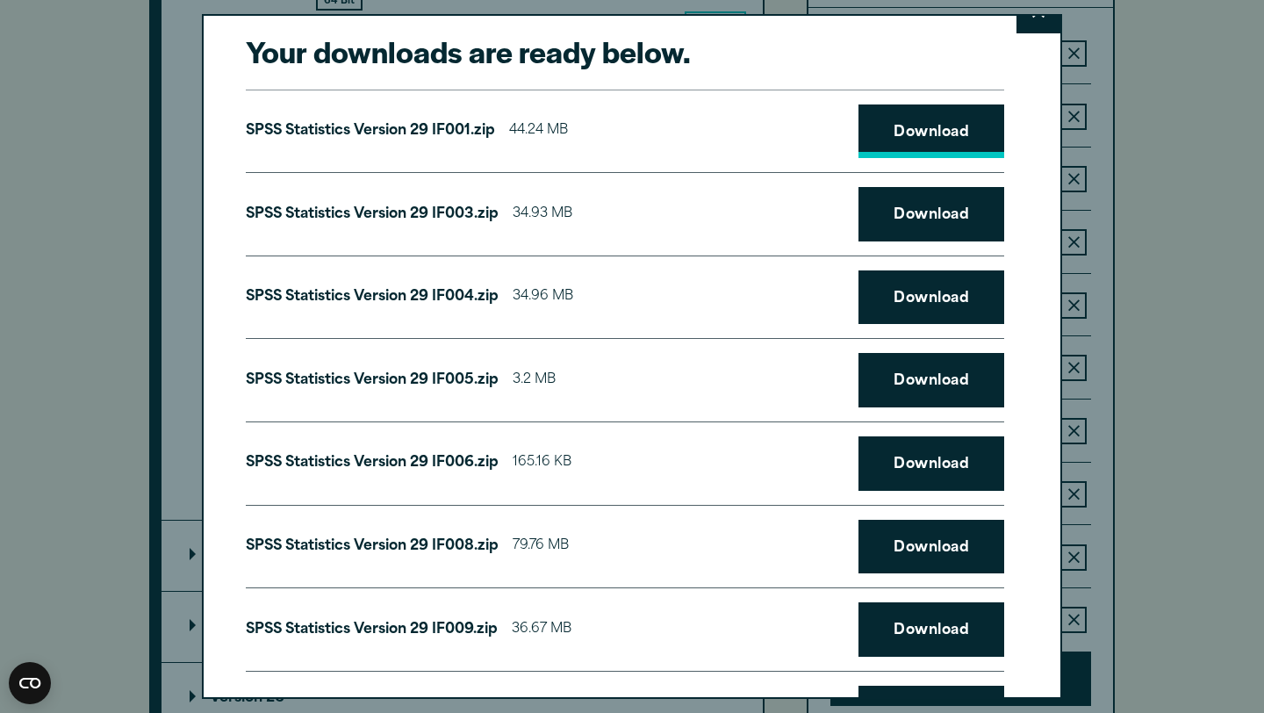
click at [782, 137] on link "Download" at bounding box center [931, 131] width 146 height 54
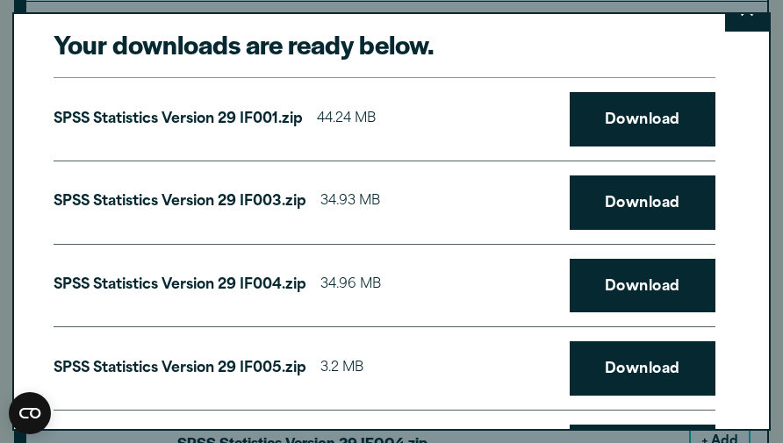
scroll to position [2299, 0]
